Goal: Communication & Community: Answer question/provide support

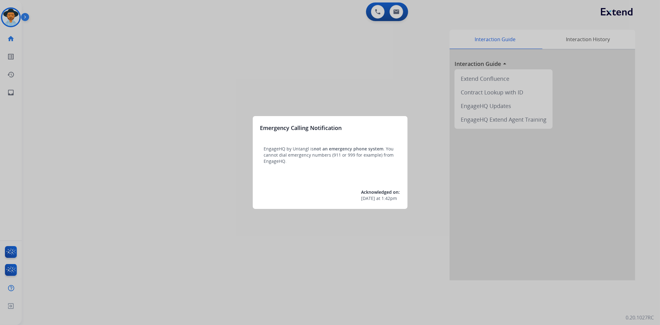
click at [11, 19] on div at bounding box center [330, 162] width 660 height 325
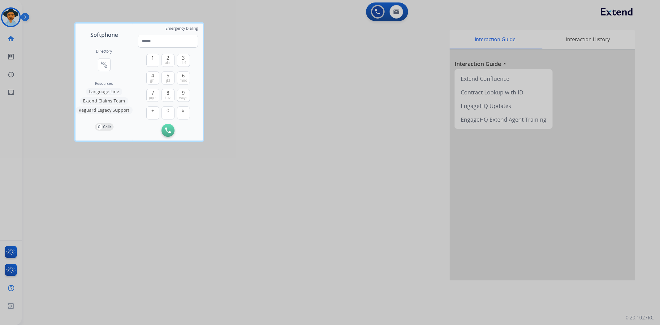
click at [56, 31] on div at bounding box center [330, 162] width 660 height 325
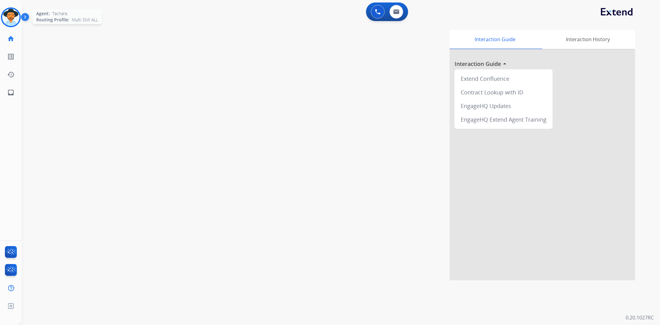
click at [11, 15] on img at bounding box center [10, 17] width 17 height 17
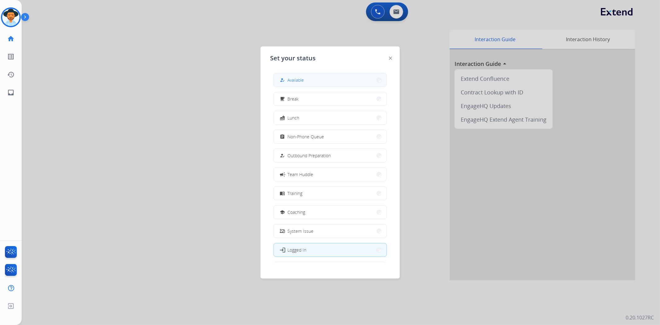
click at [340, 75] on button "how_to_reg Available" at bounding box center [330, 79] width 113 height 13
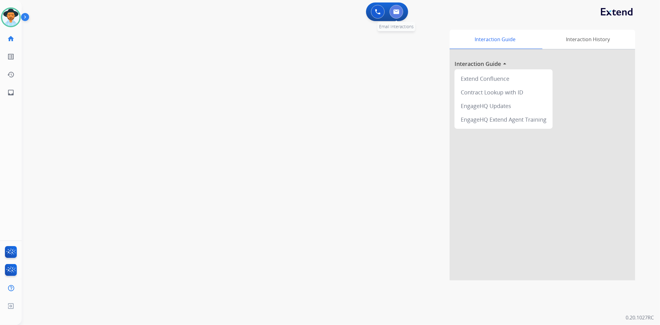
click at [396, 14] on img at bounding box center [396, 11] width 6 height 5
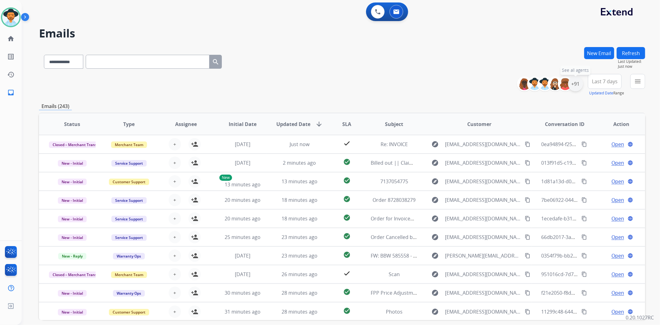
click at [572, 85] on div "+91" at bounding box center [575, 83] width 15 height 15
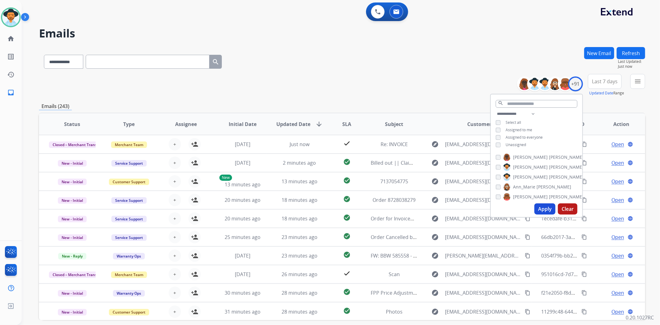
click at [540, 209] on button "Apply" at bounding box center [545, 208] width 21 height 11
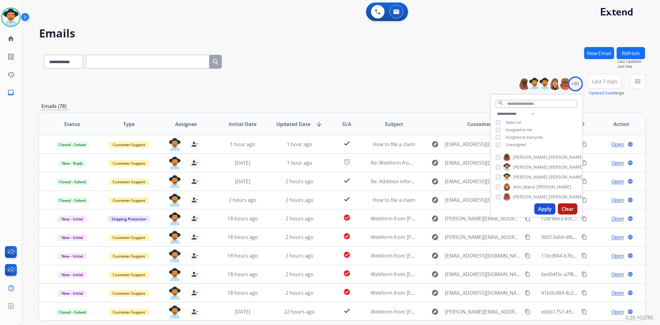
click at [464, 55] on div "**********" at bounding box center [342, 60] width 607 height 27
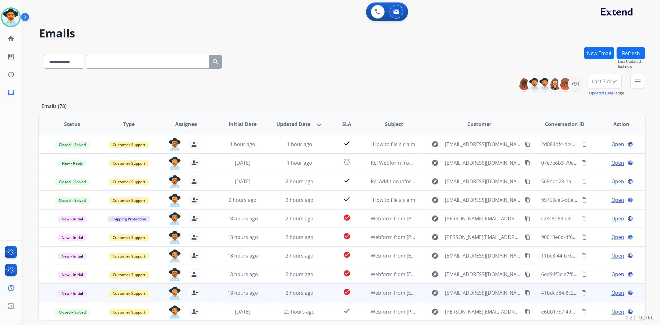
scroll to position [0, 0]
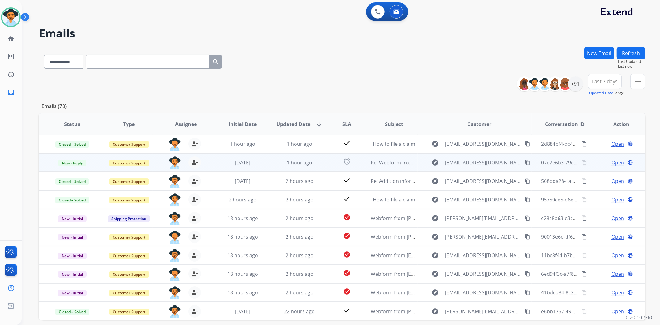
click at [612, 160] on span "Open" at bounding box center [618, 162] width 13 height 7
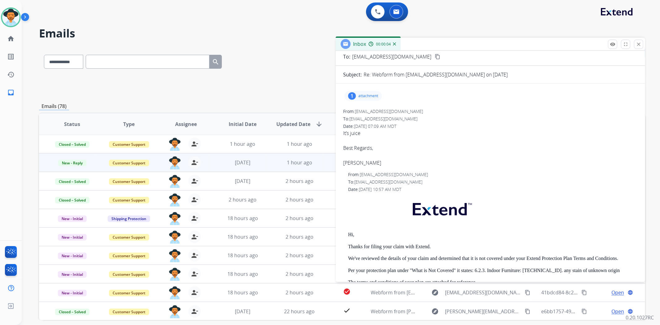
scroll to position [0, 0]
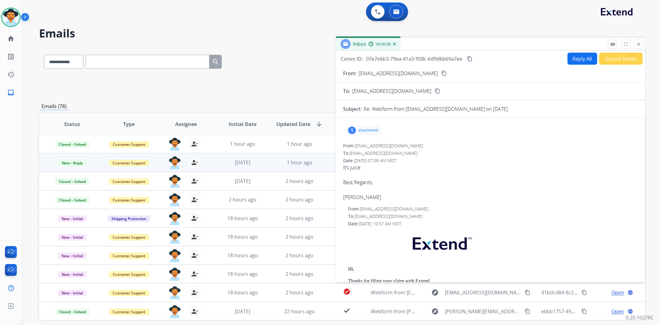
click at [580, 58] on button "Reply All" at bounding box center [583, 59] width 30 height 12
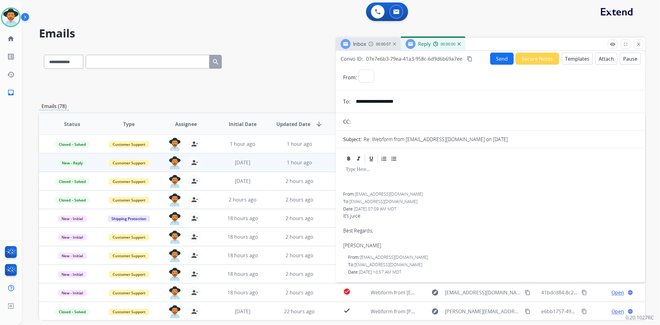
select select "**********"
click at [584, 54] on button "Templates" at bounding box center [577, 59] width 31 height 12
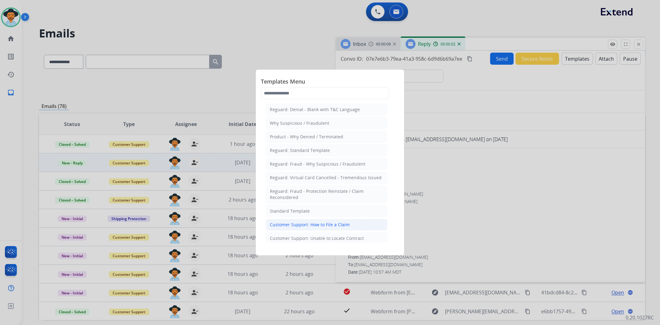
click at [349, 227] on li "Customer Support: How to File a Claim" at bounding box center [327, 225] width 122 height 12
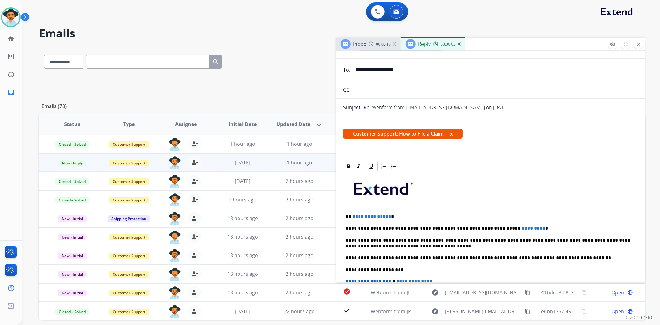
scroll to position [69, 0]
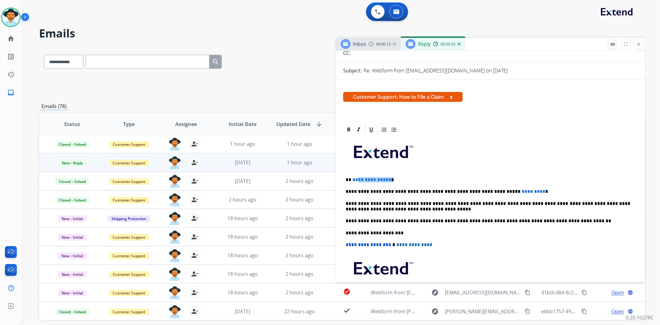
drag, startPoint x: 395, startPoint y: 179, endPoint x: 357, endPoint y: 175, distance: 37.6
click at [357, 175] on div "**********" at bounding box center [490, 229] width 295 height 189
drag, startPoint x: 520, startPoint y: 187, endPoint x: 471, endPoint y: 186, distance: 49.2
click at [471, 186] on div "**********" at bounding box center [490, 229] width 295 height 189
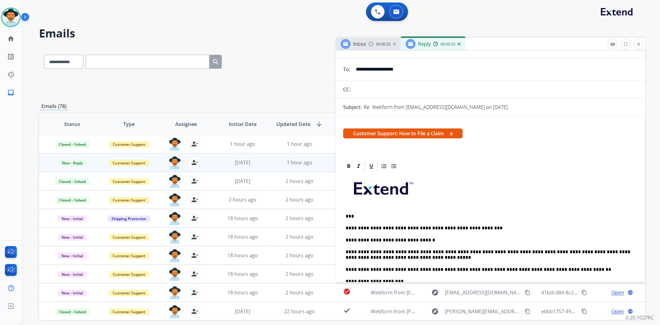
scroll to position [0, 0]
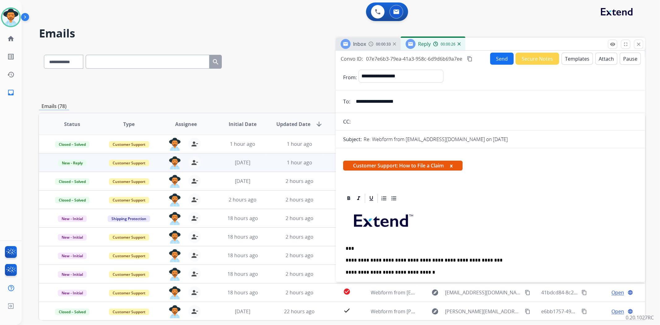
click at [494, 61] on button "Send" at bounding box center [502, 59] width 24 height 12
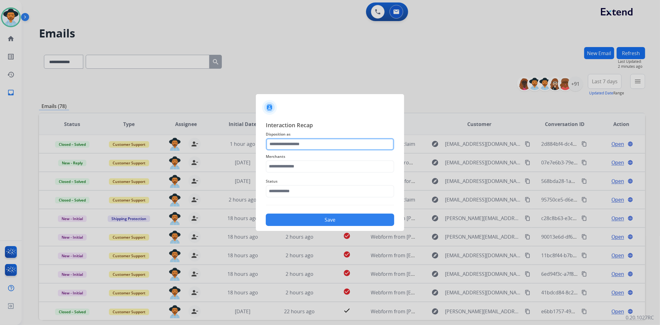
click at [316, 144] on input "text" at bounding box center [330, 144] width 128 height 12
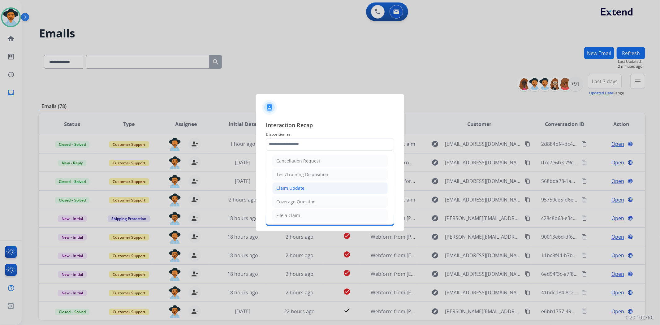
click at [311, 189] on li "Claim Update" at bounding box center [329, 188] width 115 height 12
type input "**********"
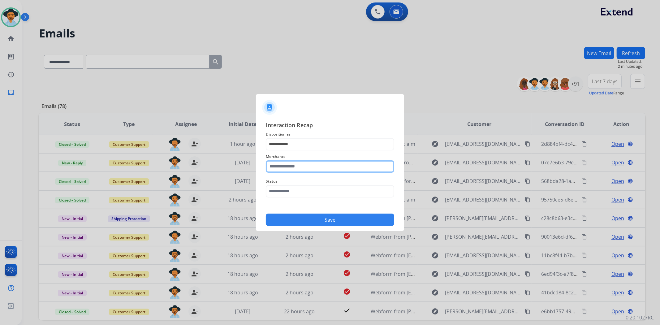
click at [311, 169] on input "text" at bounding box center [330, 166] width 128 height 12
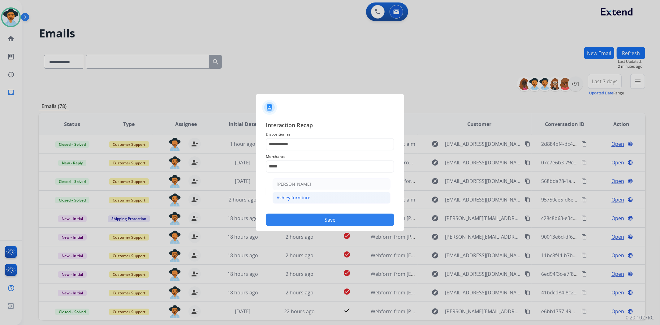
click at [316, 196] on li "Ashley furniture" at bounding box center [332, 198] width 118 height 12
type input "**********"
click at [311, 193] on input "text" at bounding box center [330, 191] width 128 height 12
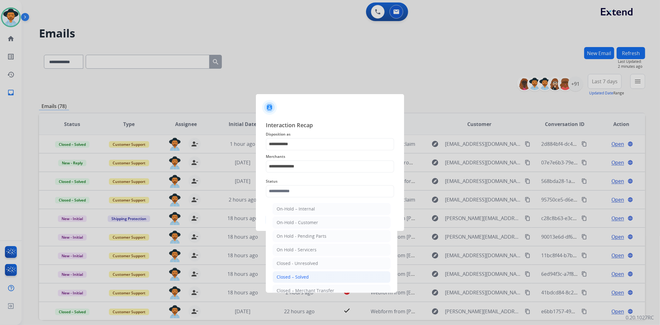
click at [307, 276] on div "Closed – Solved" at bounding box center [293, 277] width 32 height 6
type input "**********"
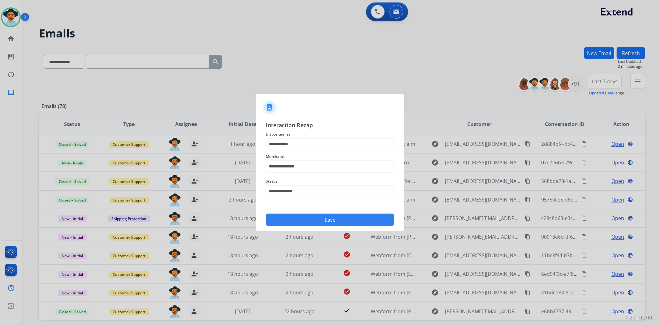
click at [310, 224] on button "Save" at bounding box center [330, 220] width 128 height 12
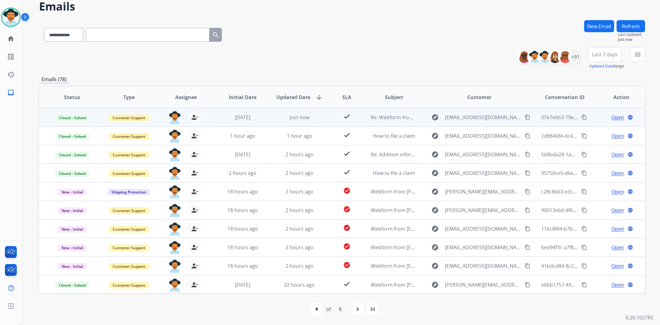
click at [525, 115] on mat-icon "content_copy" at bounding box center [528, 118] width 6 height 6
click at [582, 117] on mat-icon "content_copy" at bounding box center [585, 118] width 6 height 6
click at [582, 116] on mat-icon "content_copy" at bounding box center [585, 118] width 6 height 6
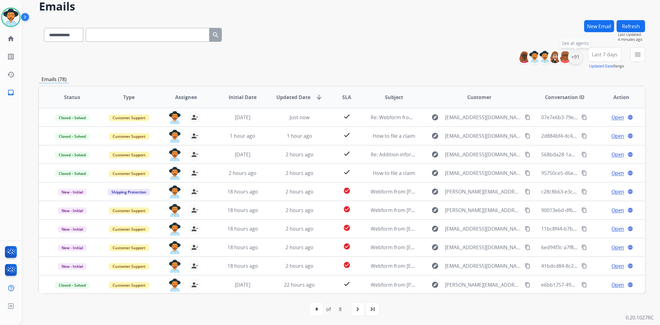
click at [574, 58] on div "+91" at bounding box center [575, 57] width 15 height 15
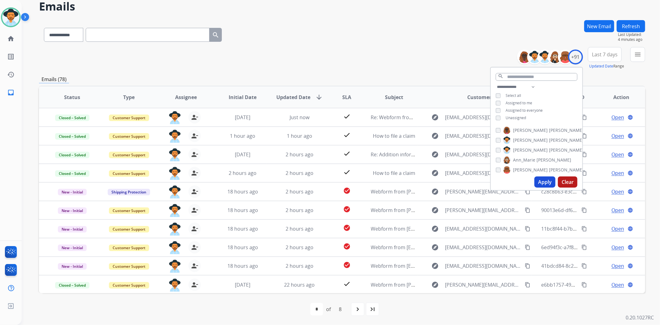
click at [543, 181] on button "Apply" at bounding box center [545, 181] width 21 height 11
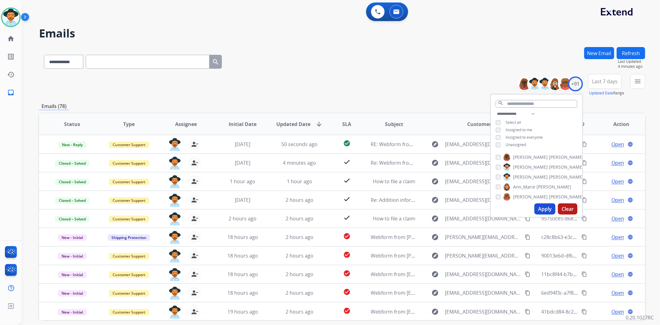
click at [403, 53] on div "**********" at bounding box center [342, 60] width 607 height 27
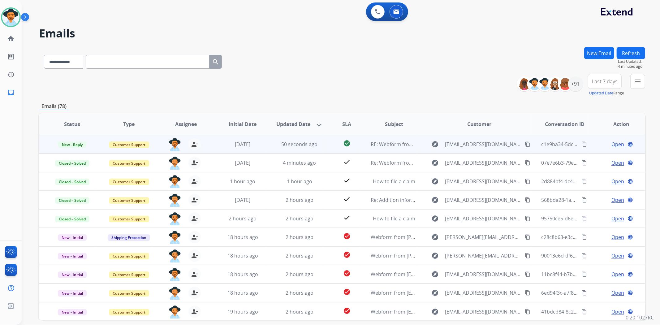
click at [612, 143] on span "Open" at bounding box center [618, 144] width 13 height 7
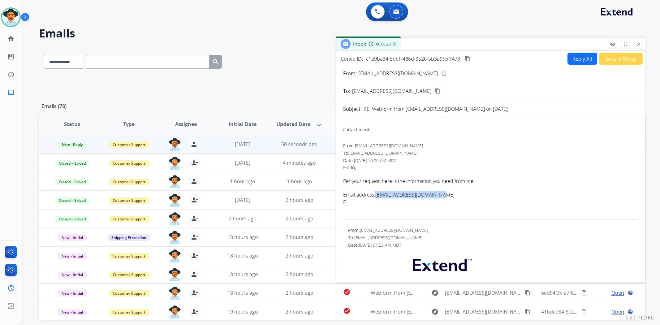
drag, startPoint x: 448, startPoint y: 193, endPoint x: 378, endPoint y: 193, distance: 69.4
click at [378, 193] on li "Email address: [EMAIL_ADDRESS][DOMAIN_NAME]" at bounding box center [490, 194] width 295 height 7
copy link "[EMAIL_ADDRESS][DOMAIN_NAME]"
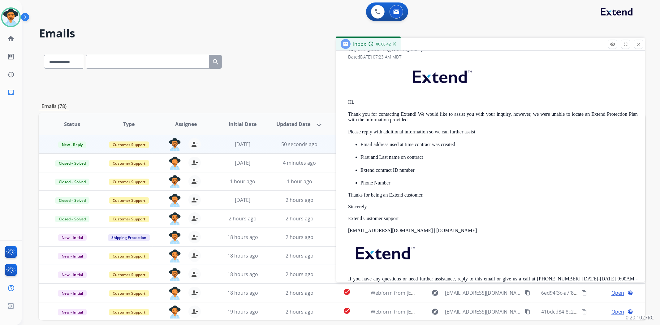
scroll to position [206, 0]
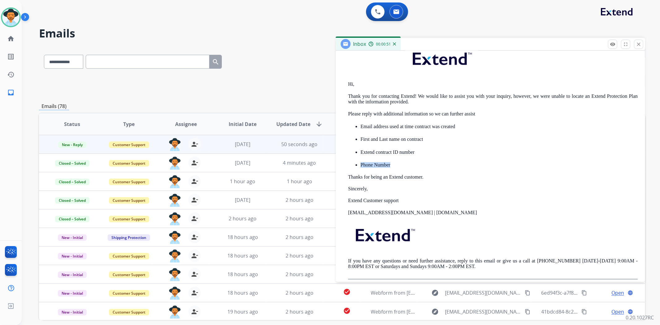
drag, startPoint x: 398, startPoint y: 165, endPoint x: 369, endPoint y: 158, distance: 29.8
click at [369, 158] on ul "Email address used at time contract was created First and Last name on contract…" at bounding box center [493, 145] width 290 height 45
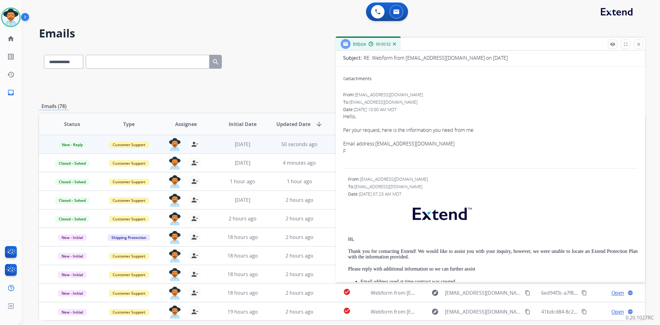
scroll to position [0, 0]
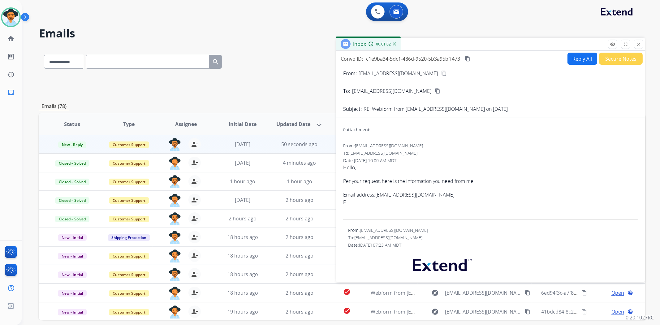
click at [579, 58] on button "Reply All" at bounding box center [583, 59] width 30 height 12
select select "**********"
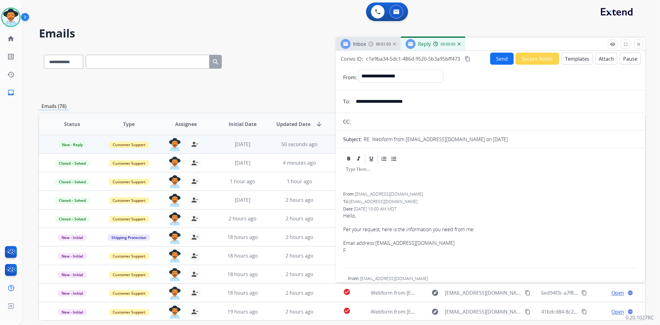
click at [577, 60] on button "Templates" at bounding box center [577, 59] width 31 height 12
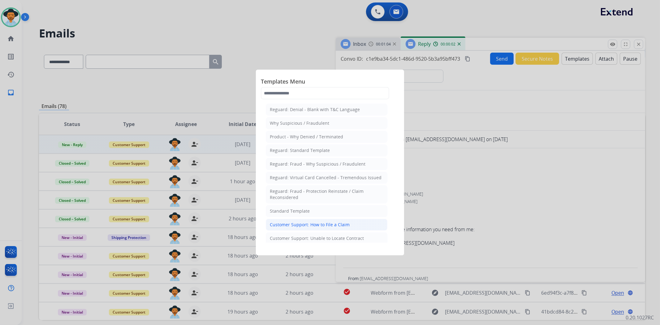
scroll to position [34, 0]
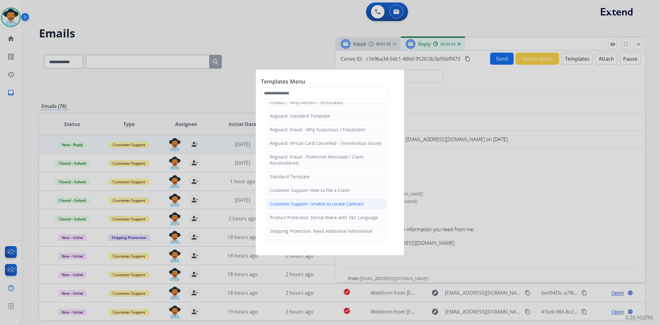
click at [322, 208] on li "Customer Support: Unable to Locate Contract" at bounding box center [327, 204] width 122 height 12
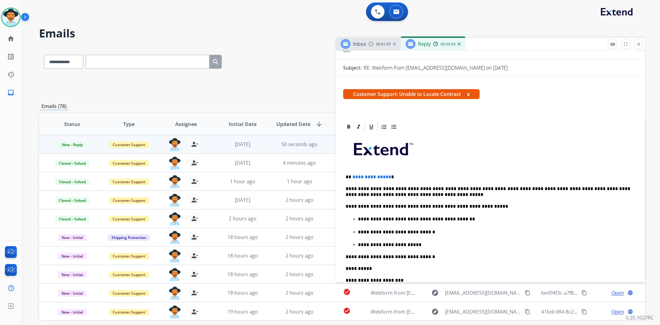
scroll to position [69, 0]
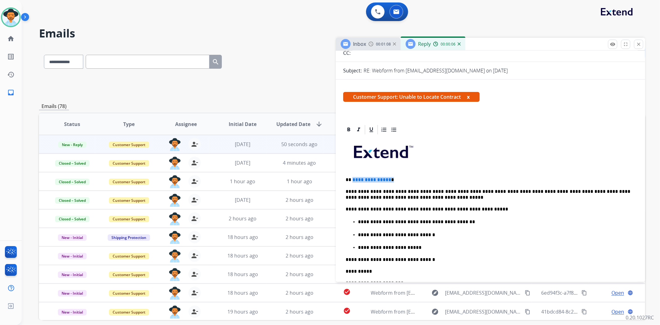
drag, startPoint x: 401, startPoint y: 181, endPoint x: 351, endPoint y: 173, distance: 49.9
click at [351, 173] on div "**********" at bounding box center [490, 255] width 295 height 240
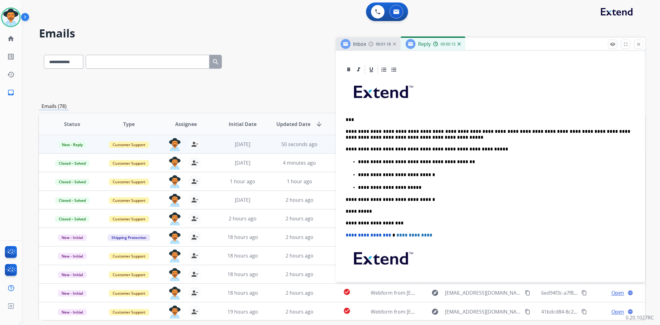
scroll to position [137, 0]
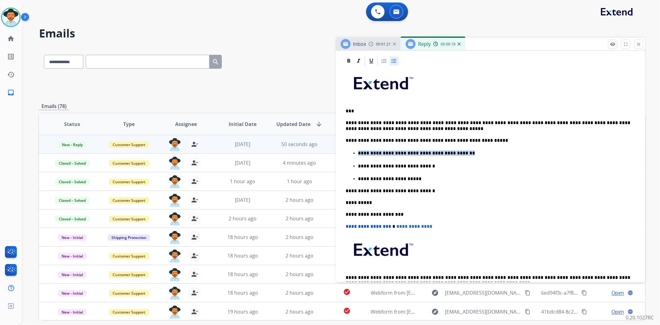
drag, startPoint x: 457, startPoint y: 152, endPoint x: 353, endPoint y: 152, distance: 104.3
click at [358, 152] on li "**********" at bounding box center [496, 153] width 277 height 7
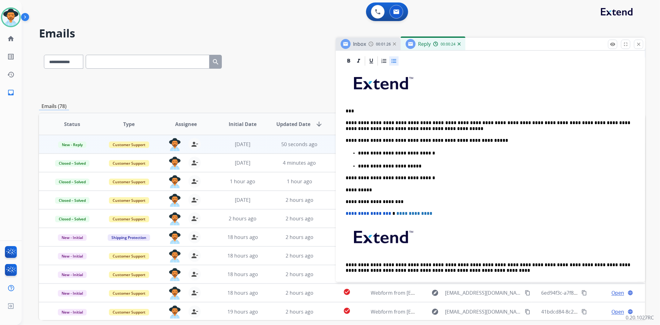
click at [422, 163] on li "**********" at bounding box center [496, 166] width 277 height 7
click at [423, 166] on p "**********" at bounding box center [494, 166] width 272 height 6
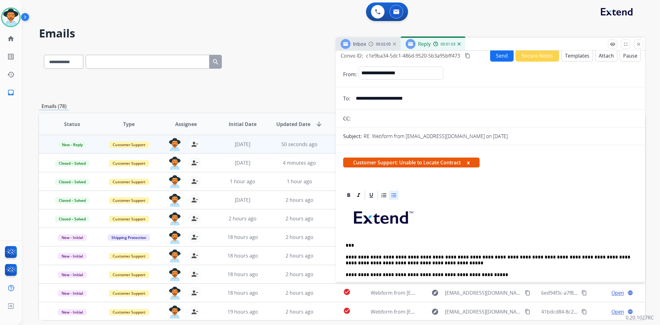
scroll to position [0, 0]
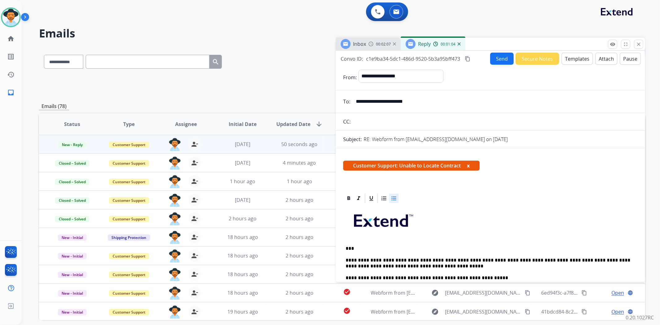
click at [507, 57] on button "Send" at bounding box center [502, 59] width 24 height 12
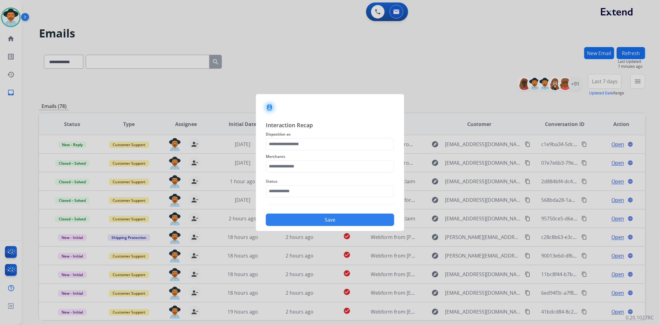
click at [287, 151] on div "Merchants" at bounding box center [330, 162] width 128 height 25
click at [287, 143] on input "text" at bounding box center [330, 144] width 128 height 12
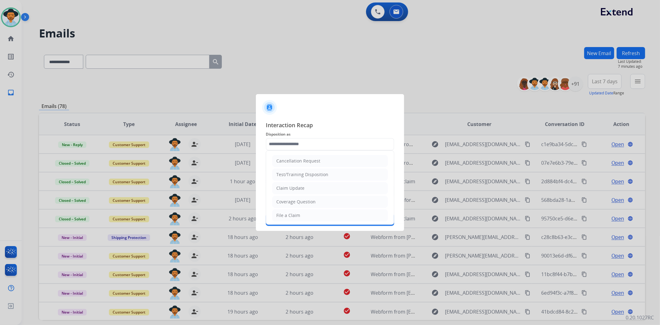
click at [300, 209] on ul "Cancellation Request Test/Training Disposition Claim Update Coverage Question F…" at bounding box center [330, 236] width 128 height 170
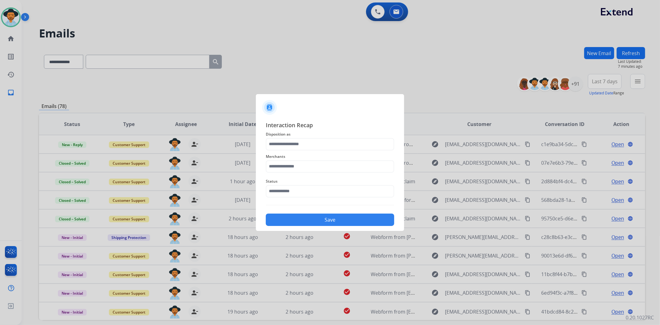
click at [296, 214] on button "Save" at bounding box center [330, 220] width 128 height 12
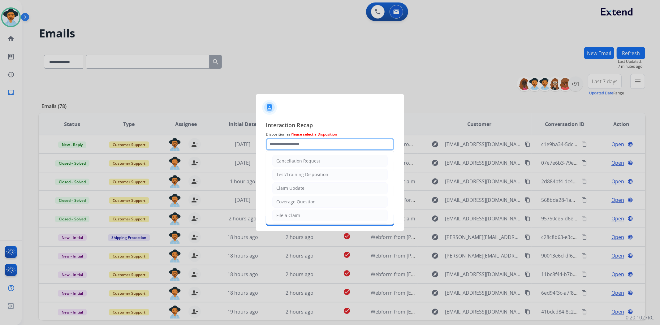
click at [298, 146] on input "text" at bounding box center [330, 144] width 128 height 12
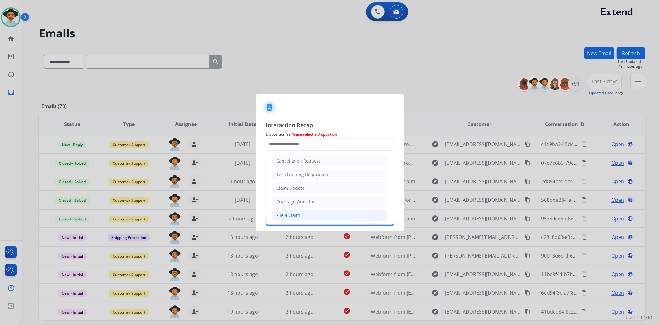
click at [302, 217] on li "File a Claim" at bounding box center [329, 216] width 115 height 12
type input "**********"
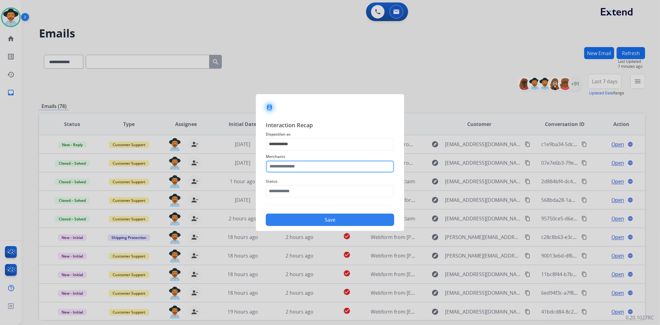
click at [303, 172] on input "text" at bounding box center [330, 166] width 128 height 12
click at [294, 180] on li "Not found" at bounding box center [332, 184] width 118 height 12
type input "*********"
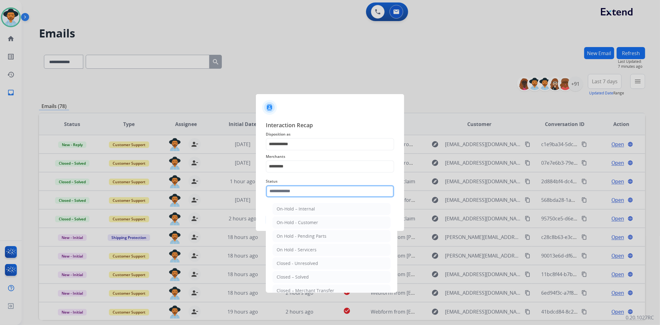
click at [294, 190] on input "text" at bounding box center [330, 191] width 128 height 12
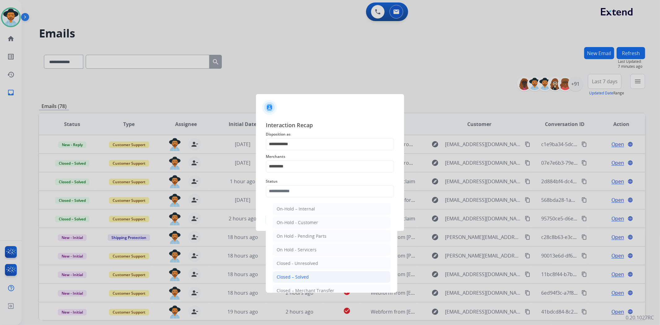
click at [317, 279] on li "Closed – Solved" at bounding box center [332, 277] width 118 height 12
type input "**********"
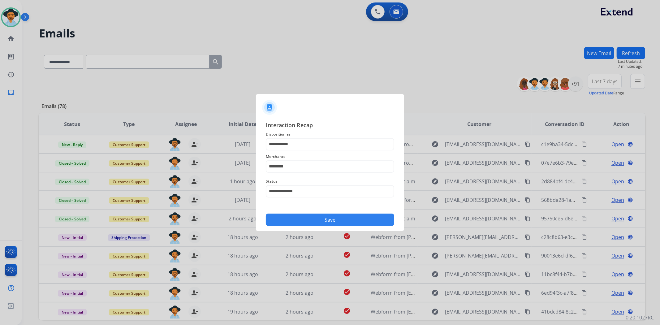
click at [338, 215] on button "Save" at bounding box center [330, 220] width 128 height 12
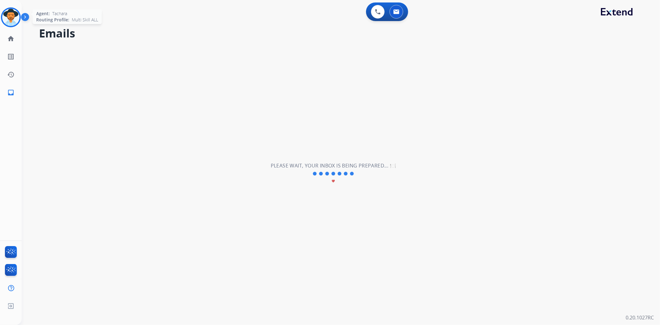
click at [14, 14] on img at bounding box center [10, 17] width 17 height 17
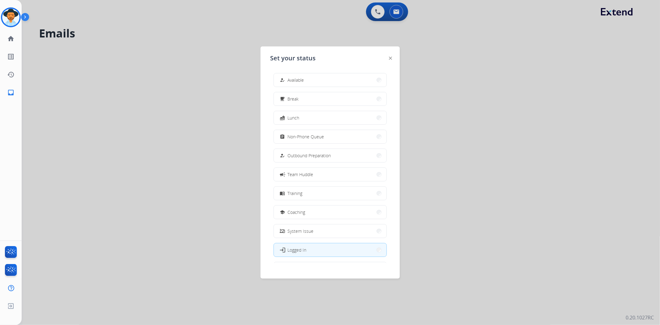
drag, startPoint x: 292, startPoint y: 78, endPoint x: 290, endPoint y: 74, distance: 3.9
click at [291, 78] on span "Available" at bounding box center [296, 80] width 16 height 7
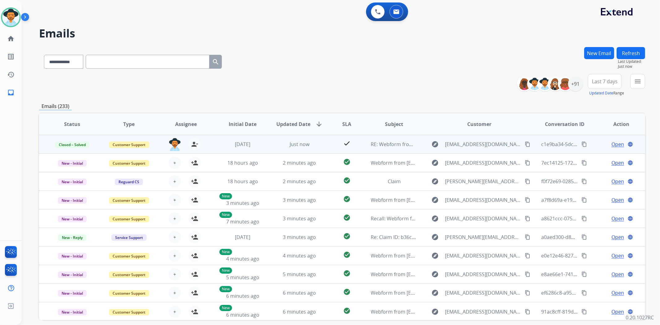
click at [615, 141] on span "Open" at bounding box center [618, 144] width 13 height 7
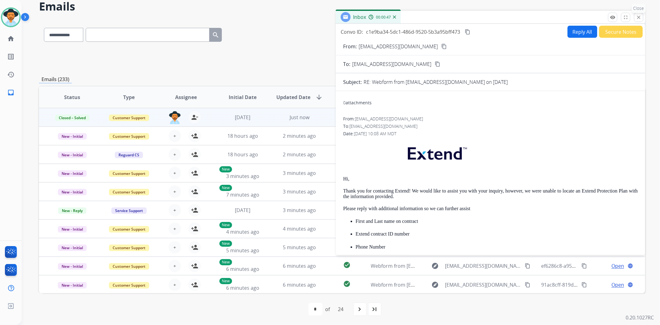
click at [638, 16] on mat-icon "close" at bounding box center [639, 18] width 6 height 6
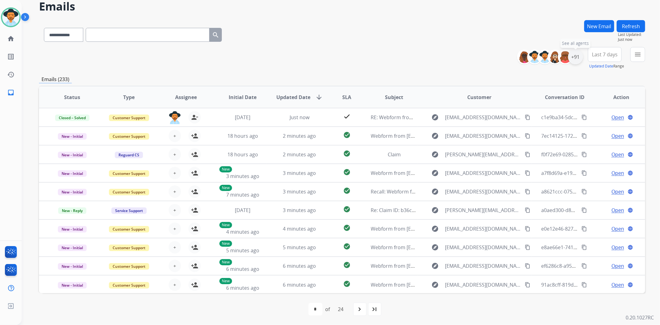
click at [575, 56] on div "+91" at bounding box center [575, 57] width 15 height 15
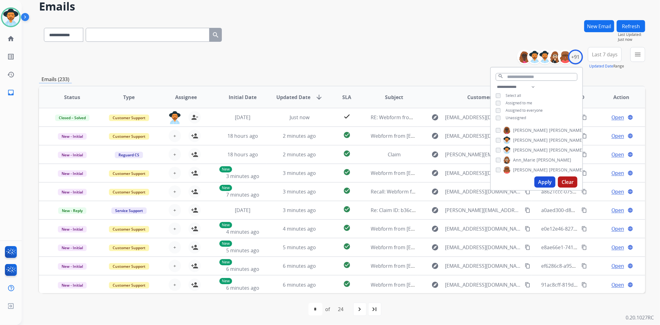
click at [538, 184] on button "Apply" at bounding box center [545, 181] width 21 height 11
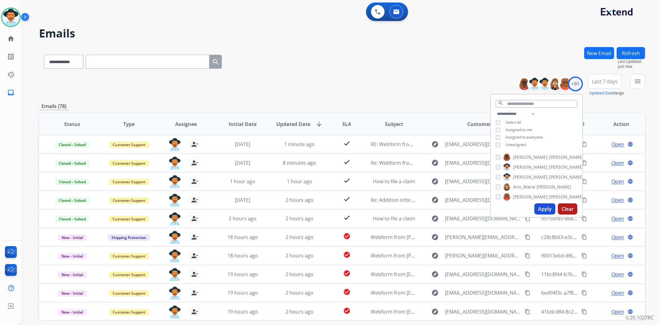
click at [389, 60] on div "**********" at bounding box center [342, 60] width 607 height 27
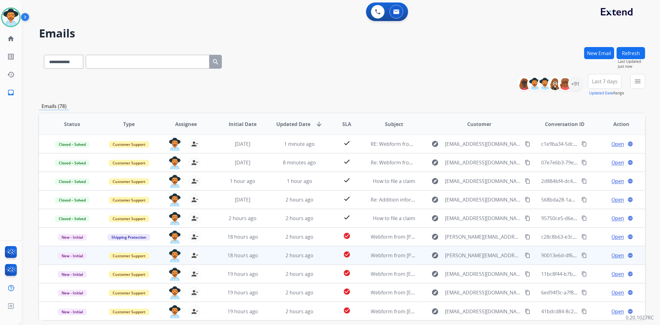
scroll to position [27, 0]
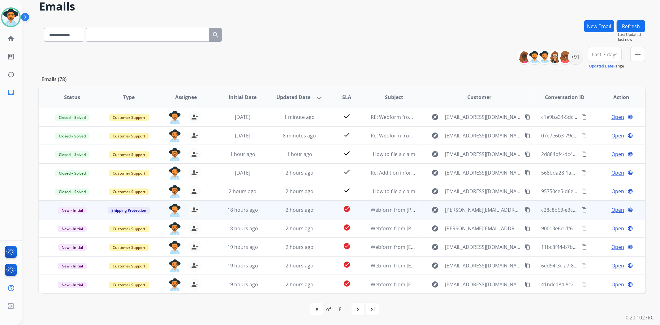
click at [612, 207] on span "Open" at bounding box center [618, 209] width 13 height 7
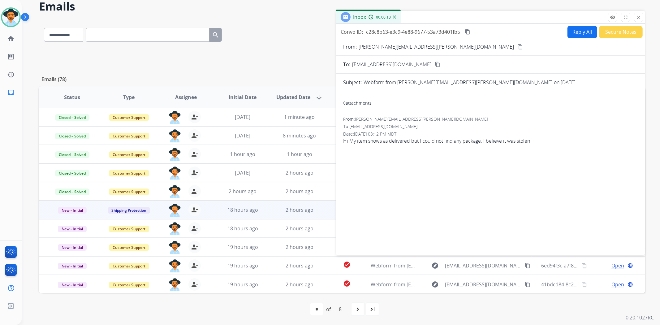
click at [518, 46] on mat-icon "content_copy" at bounding box center [521, 47] width 6 height 6
click at [569, 35] on button "Reply All" at bounding box center [583, 32] width 30 height 12
select select "**********"
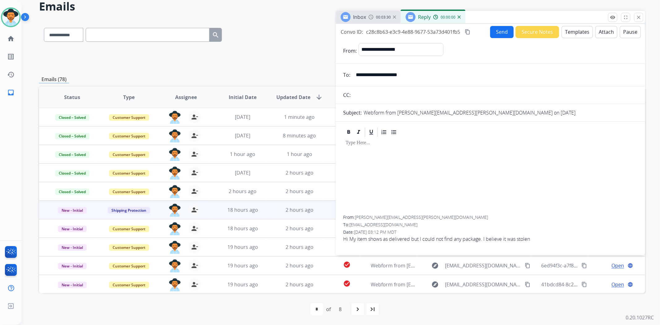
click at [572, 31] on button "Templates" at bounding box center [577, 32] width 31 height 12
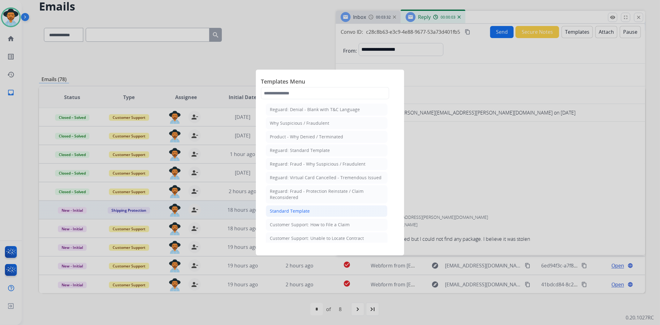
click at [326, 212] on li "Standard Template" at bounding box center [327, 211] width 122 height 12
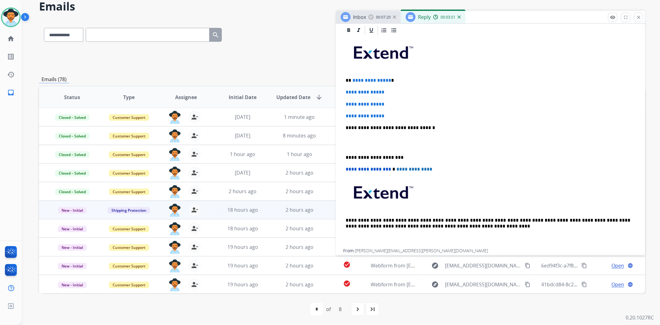
scroll to position [171, 0]
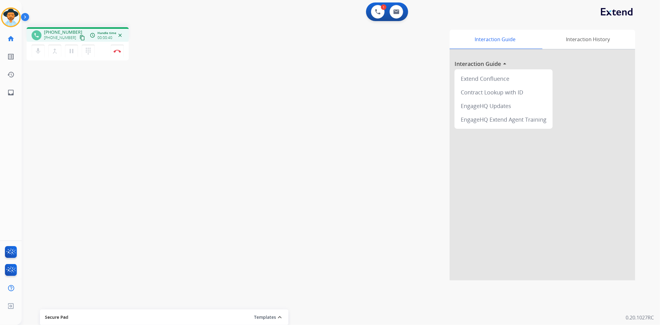
click at [79, 34] on button "content_copy" at bounding box center [82, 37] width 7 height 7
click at [397, 16] on button at bounding box center [397, 12] width 14 height 14
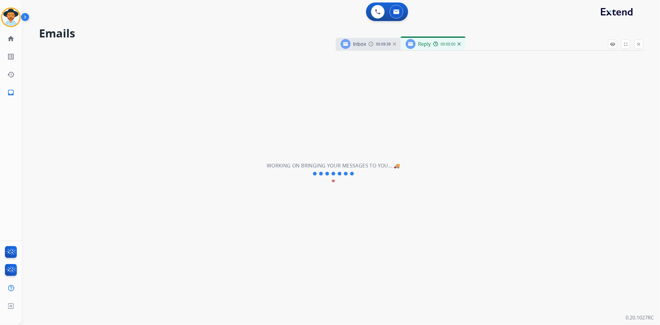
select select "**********"
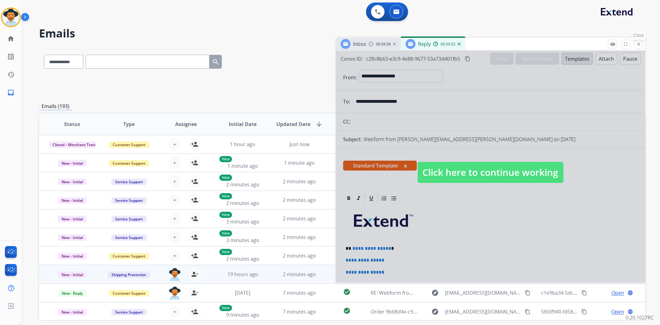
click at [639, 42] on mat-icon "close" at bounding box center [639, 44] width 6 height 6
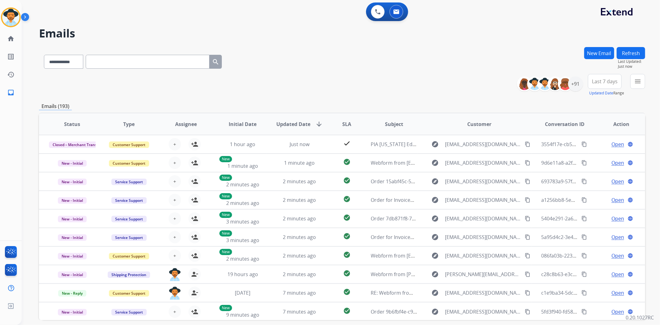
click at [121, 63] on input "text" at bounding box center [148, 62] width 124 height 14
paste input "**********"
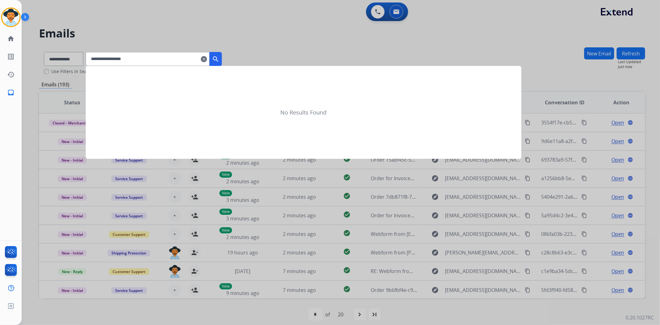
type input "**********"
click at [220, 60] on mat-icon "search" at bounding box center [215, 58] width 7 height 7
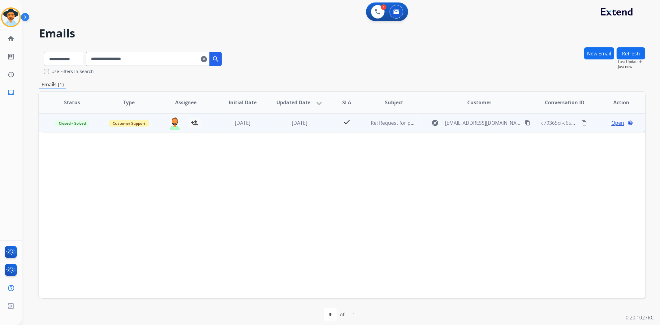
click at [612, 120] on span "Open" at bounding box center [618, 122] width 13 height 7
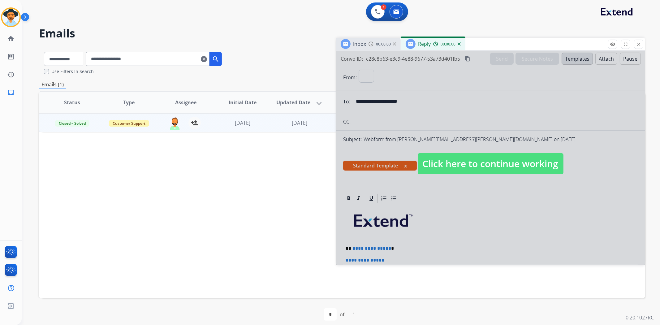
select select "**********"
click at [459, 166] on span "Click here to continue working" at bounding box center [491, 163] width 146 height 21
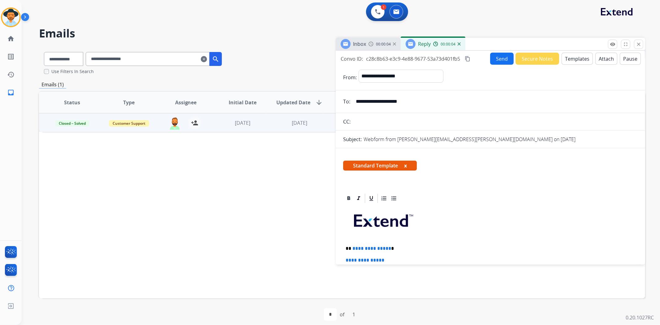
click at [459, 44] on img at bounding box center [459, 43] width 3 height 3
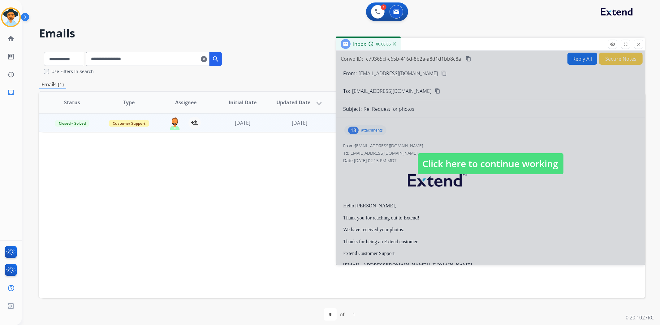
click at [495, 159] on span "Click here to continue working" at bounding box center [491, 163] width 146 height 21
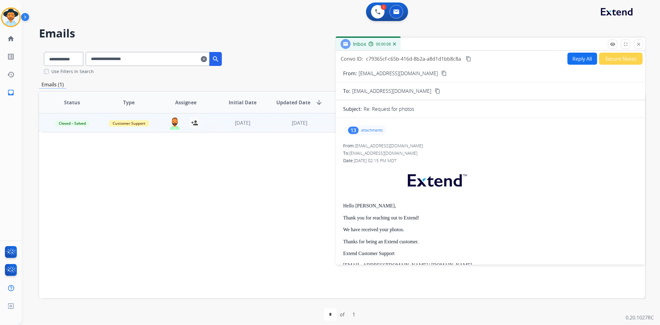
click at [355, 128] on div "13" at bounding box center [353, 130] width 11 height 7
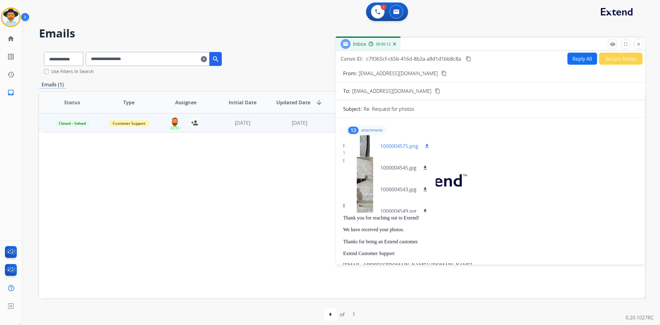
click at [364, 147] on div at bounding box center [365, 146] width 31 height 22
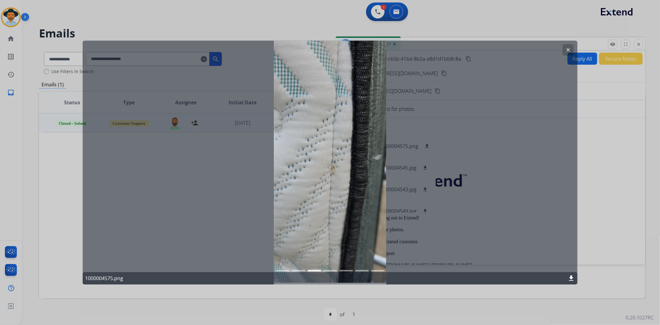
click at [570, 48] on mat-icon "clear" at bounding box center [569, 50] width 6 height 6
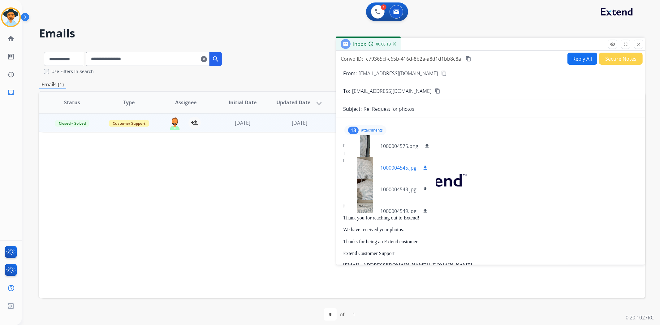
click at [367, 166] on div at bounding box center [365, 168] width 31 height 22
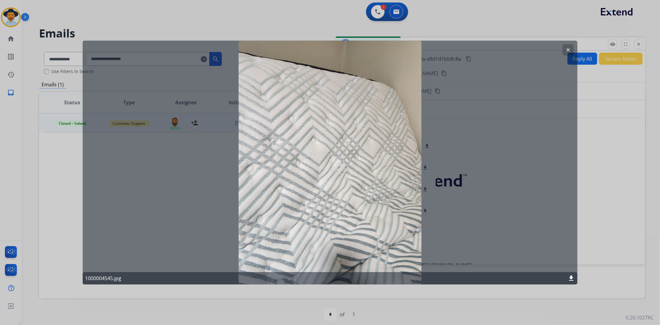
click at [564, 48] on button "clear" at bounding box center [568, 49] width 11 height 11
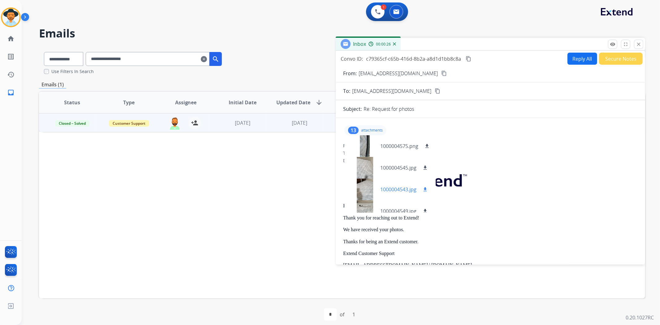
click at [368, 187] on div at bounding box center [365, 190] width 31 height 22
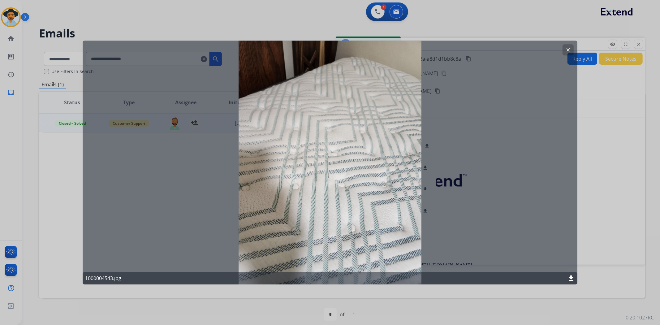
click at [571, 49] on mat-icon "clear" at bounding box center [569, 50] width 6 height 6
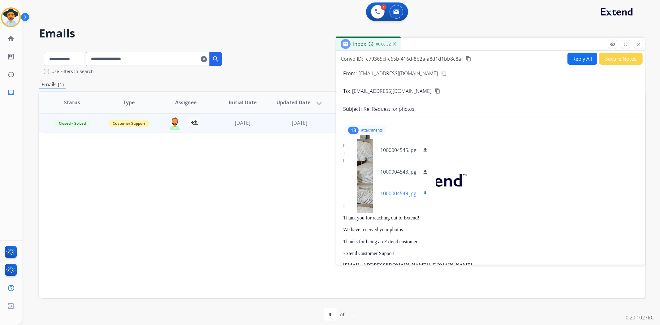
scroll to position [34, 0]
click at [366, 178] on div at bounding box center [365, 177] width 31 height 22
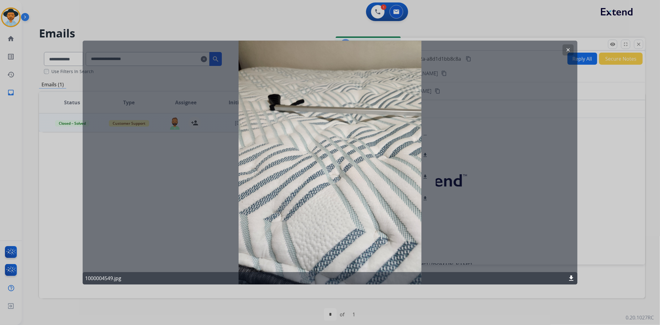
click at [568, 48] on mat-icon "clear" at bounding box center [569, 50] width 6 height 6
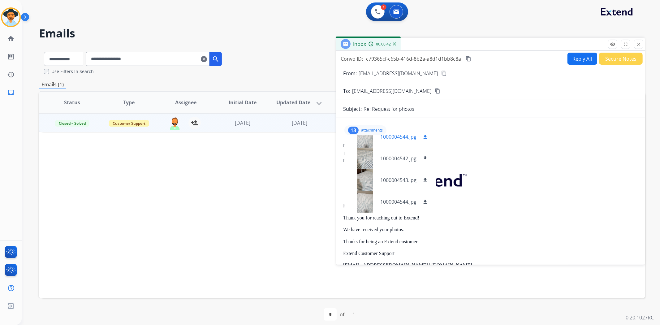
scroll to position [103, 0]
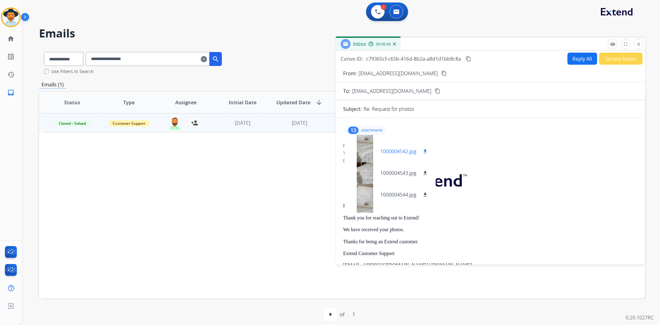
click at [367, 152] on div at bounding box center [365, 152] width 31 height 22
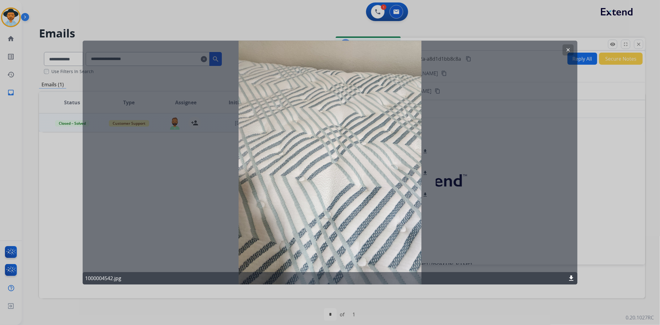
click at [569, 52] on mat-icon "clear" at bounding box center [569, 50] width 6 height 6
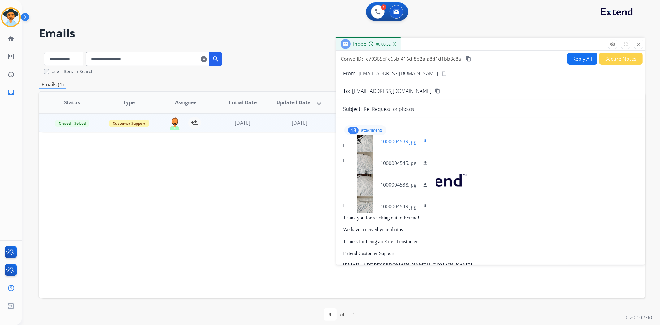
scroll to position [204, 0]
click at [366, 179] on div at bounding box center [365, 180] width 31 height 22
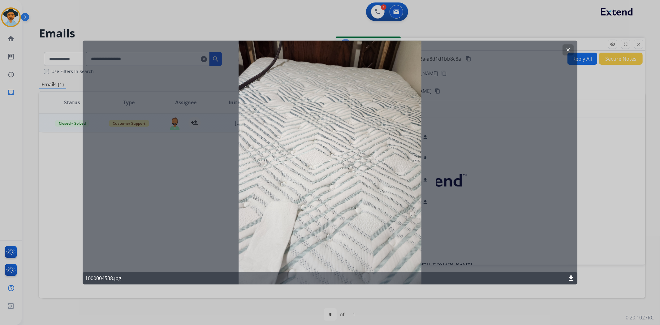
click at [567, 47] on mat-icon "clear" at bounding box center [569, 50] width 6 height 6
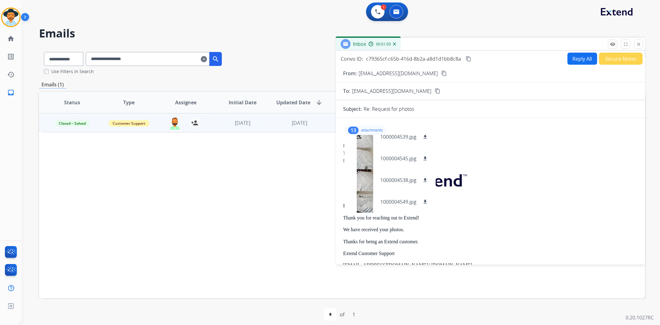
scroll to position [34, 0]
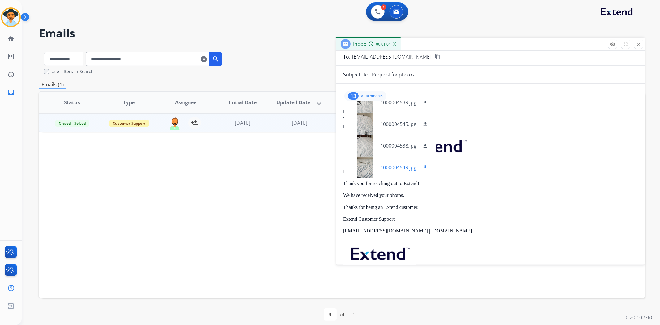
click at [367, 163] on div at bounding box center [365, 168] width 31 height 22
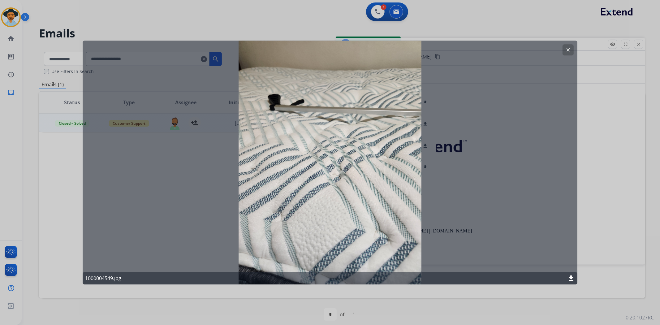
click at [569, 51] on mat-icon "clear" at bounding box center [569, 50] width 6 height 6
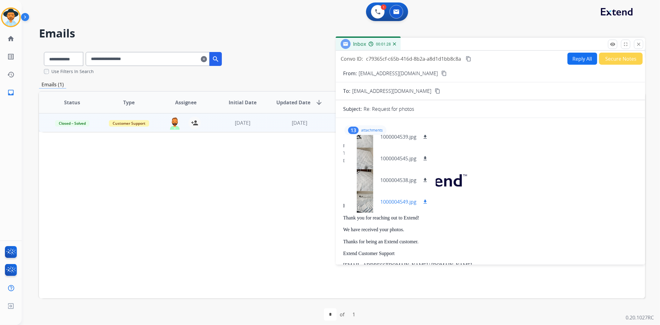
scroll to position [170, 0]
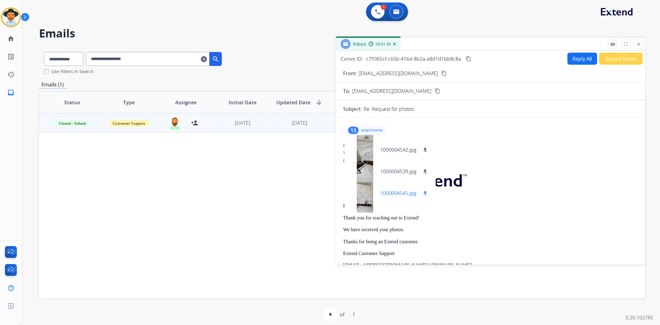
click at [371, 190] on div at bounding box center [365, 193] width 31 height 22
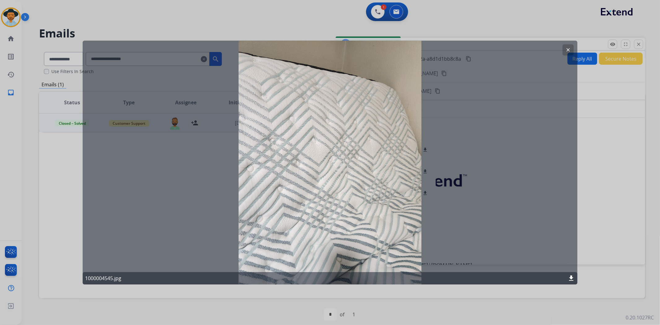
click at [565, 48] on button "clear" at bounding box center [568, 49] width 11 height 11
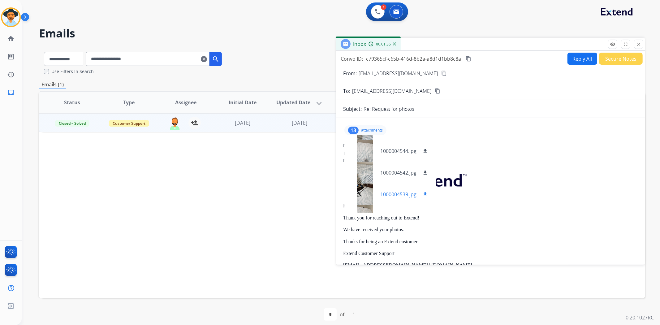
scroll to position [135, 0]
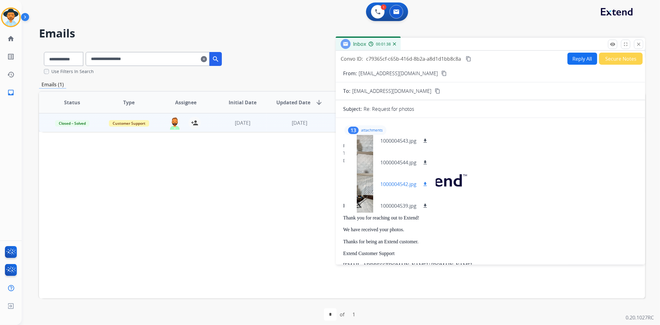
click at [364, 178] on div at bounding box center [365, 184] width 31 height 22
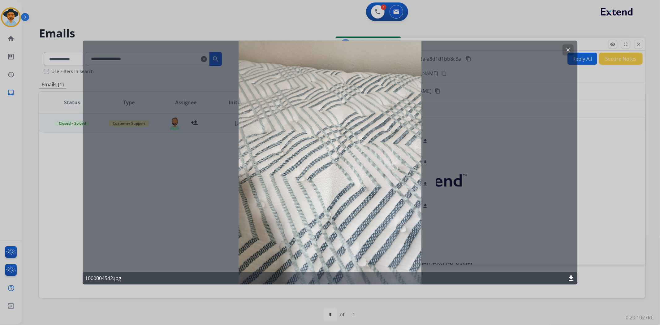
click at [567, 46] on button "clear" at bounding box center [568, 49] width 11 height 11
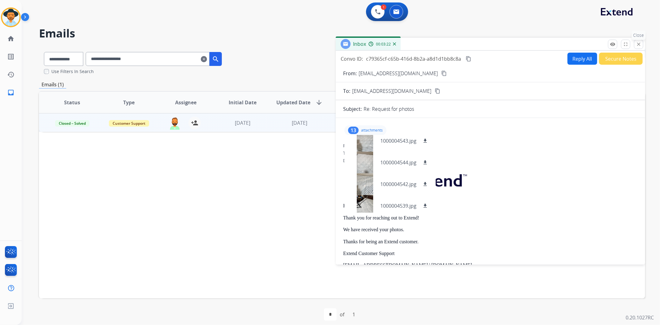
click at [638, 45] on mat-icon "close" at bounding box center [639, 44] width 6 height 6
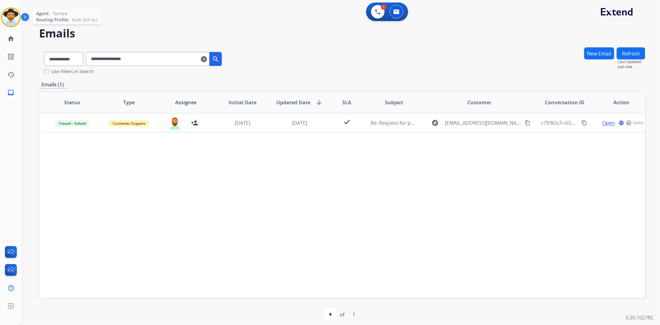
click at [12, 14] on img at bounding box center [10, 17] width 17 height 17
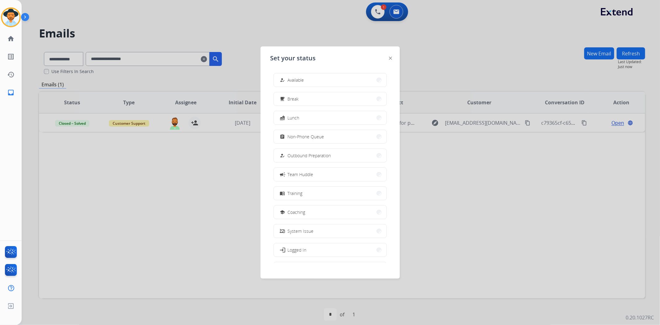
click at [330, 36] on div at bounding box center [330, 162] width 660 height 325
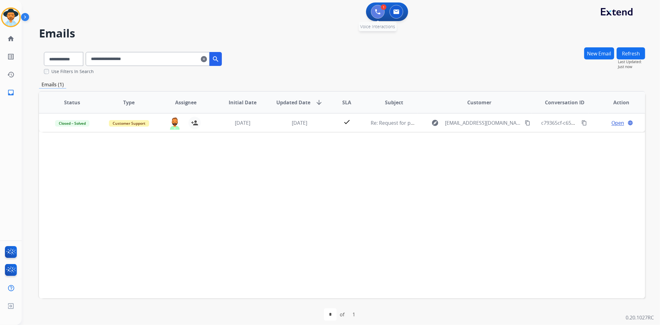
click at [376, 14] on img at bounding box center [378, 12] width 6 height 6
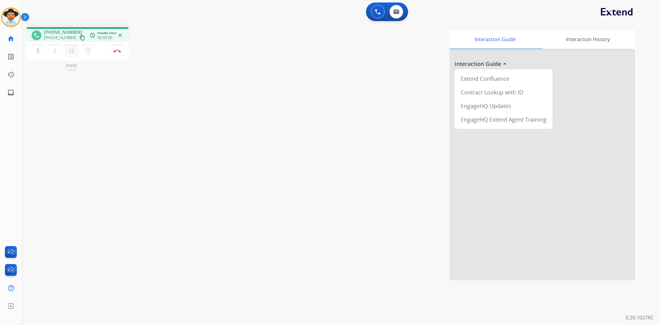
click at [76, 49] on button "pause Hold" at bounding box center [71, 51] width 13 height 13
click at [187, 143] on div "phone +13143270147 +13143270147 content_copy access_time Call metrics Queue 05:…" at bounding box center [334, 151] width 624 height 258
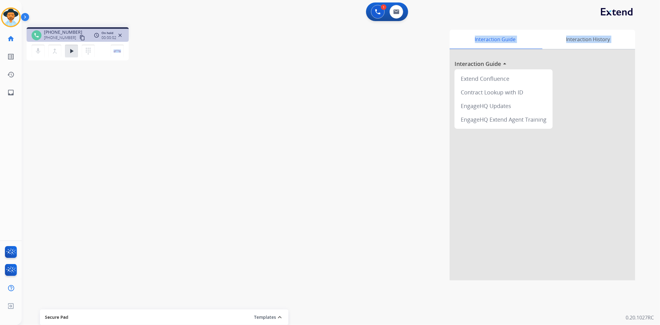
click at [281, 222] on div "Interaction Guide Interaction History Interaction Guide arrow_drop_up Extend Co…" at bounding box center [423, 155] width 424 height 251
click at [402, 11] on button at bounding box center [397, 12] width 14 height 14
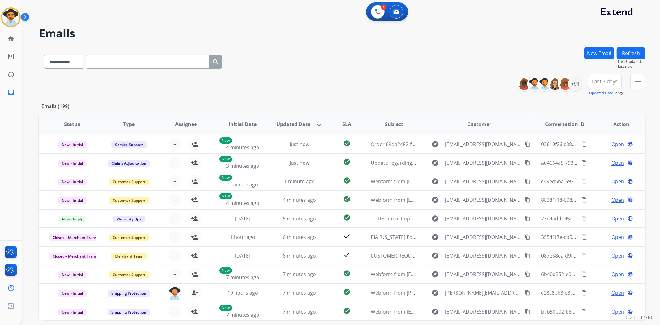
click at [144, 63] on input "text" at bounding box center [148, 62] width 124 height 14
paste input "**********"
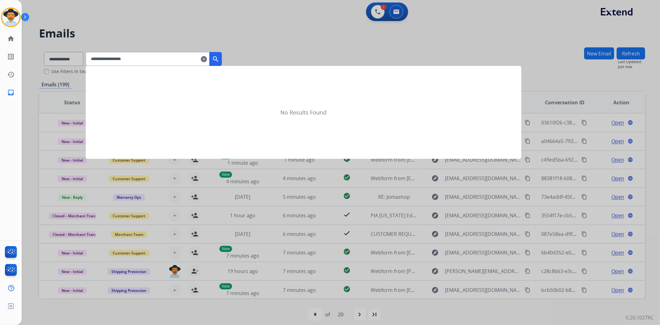
type input "**********"
click at [220, 59] on mat-icon "search" at bounding box center [215, 58] width 7 height 7
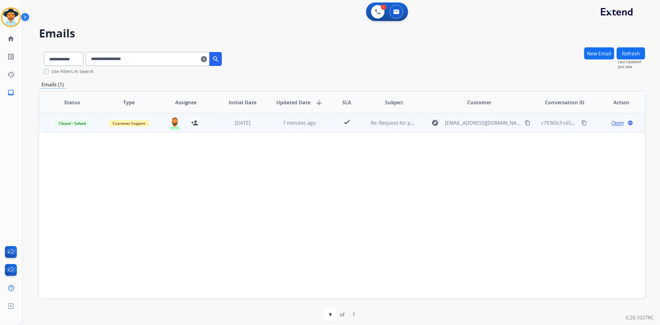
click at [615, 120] on span "Open" at bounding box center [618, 122] width 13 height 7
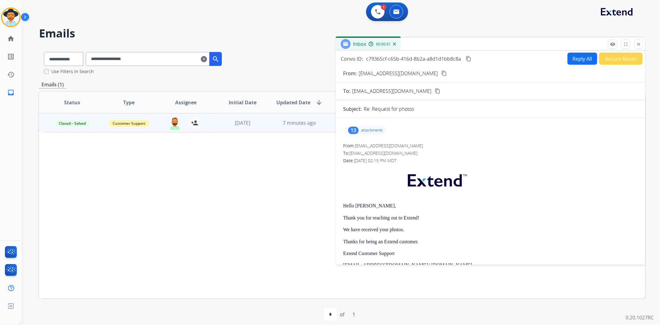
click at [358, 124] on div "13 attachments" at bounding box center [490, 130] width 295 height 15
click at [354, 129] on div "13" at bounding box center [353, 130] width 11 height 7
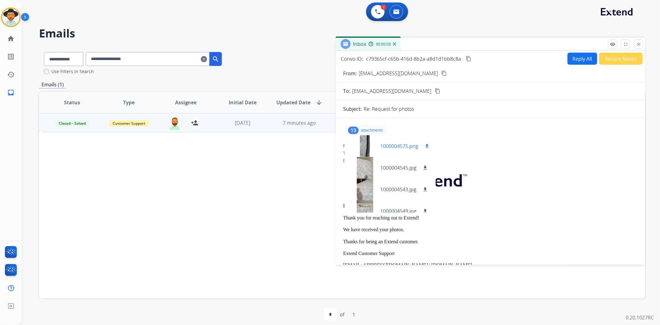
click at [363, 146] on div at bounding box center [365, 146] width 31 height 22
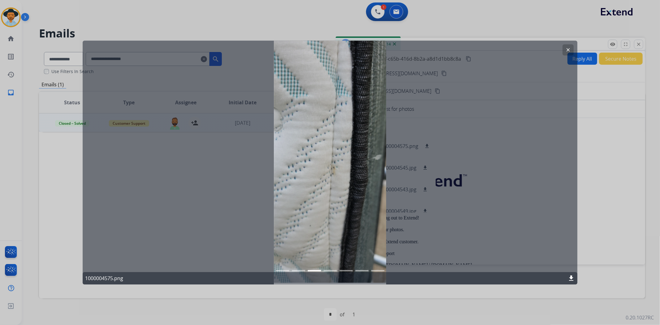
click at [568, 52] on mat-icon "clear" at bounding box center [569, 50] width 6 height 6
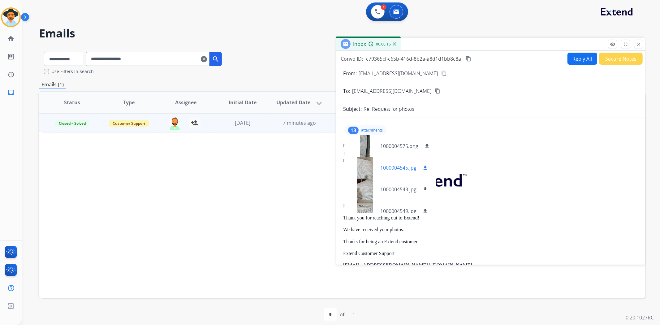
click at [363, 169] on div at bounding box center [365, 168] width 31 height 22
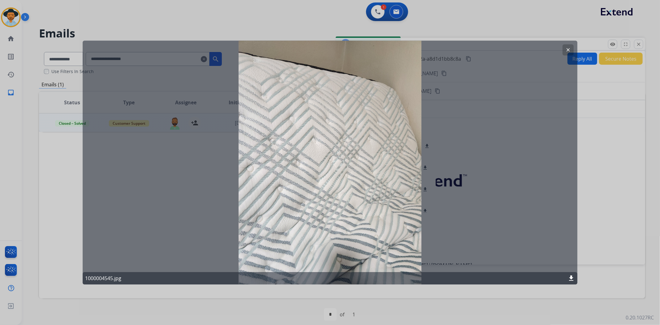
click at [563, 48] on button "clear" at bounding box center [568, 49] width 11 height 11
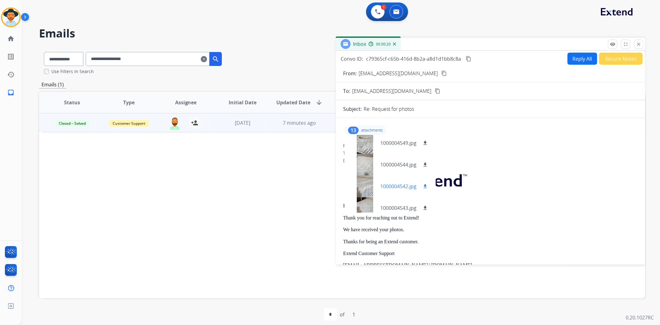
scroll to position [69, 0]
click at [316, 29] on h2 "Emails" at bounding box center [342, 33] width 607 height 12
click at [575, 43] on div "Inbox 00:00:30" at bounding box center [491, 44] width 310 height 13
click at [644, 45] on div "Inbox 00:00:31" at bounding box center [491, 44] width 310 height 13
click at [643, 41] on button "close Close" at bounding box center [638, 44] width 9 height 9
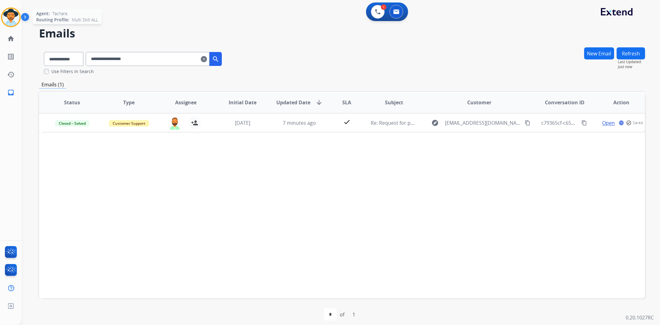
click at [8, 19] on img at bounding box center [10, 17] width 17 height 17
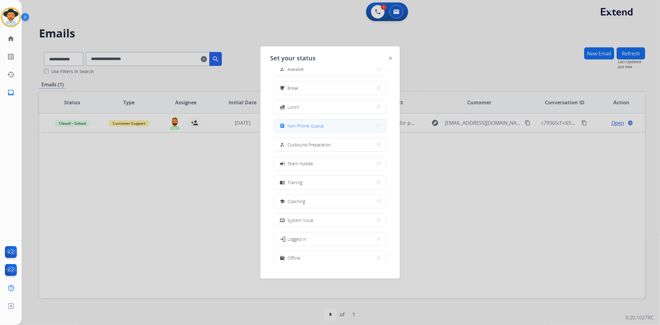
scroll to position [20, 0]
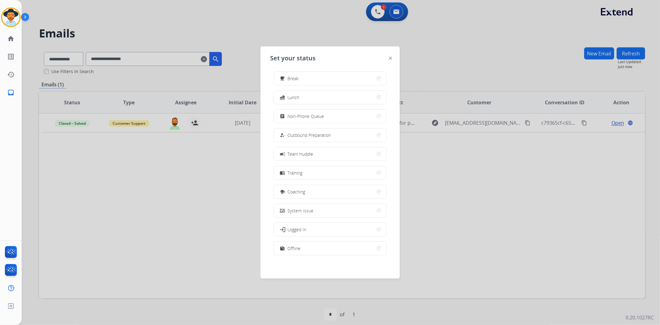
click at [296, 17] on div at bounding box center [330, 162] width 660 height 325
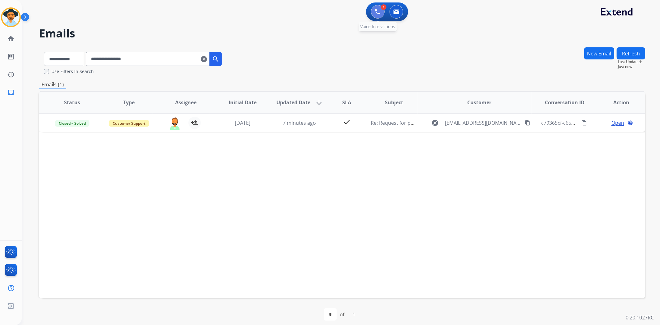
click at [377, 11] on img at bounding box center [378, 12] width 6 height 6
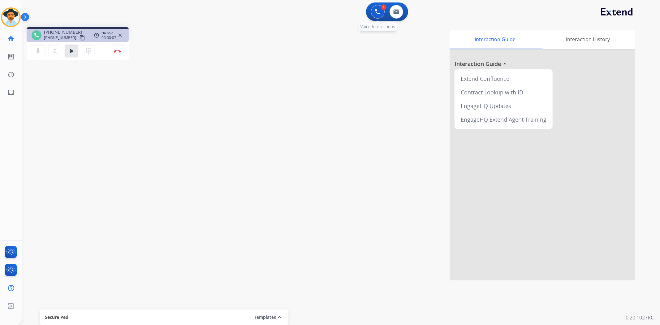
click at [371, 14] on div "1 Voice Interactions" at bounding box center [378, 12] width 19 height 14
click at [374, 11] on button at bounding box center [378, 12] width 14 height 14
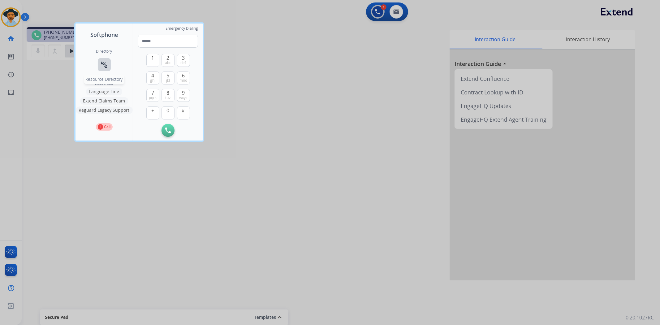
click at [105, 59] on button "connect_without_contact Resource Directory" at bounding box center [104, 64] width 13 height 13
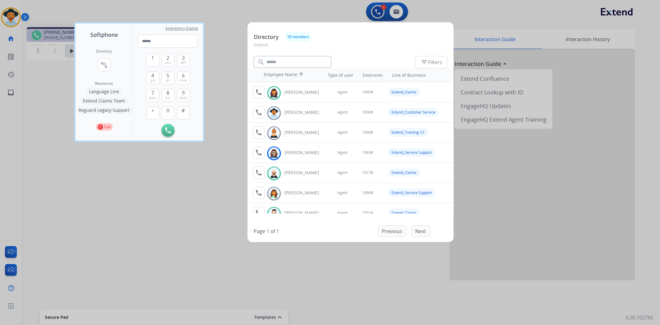
scroll to position [69, 0]
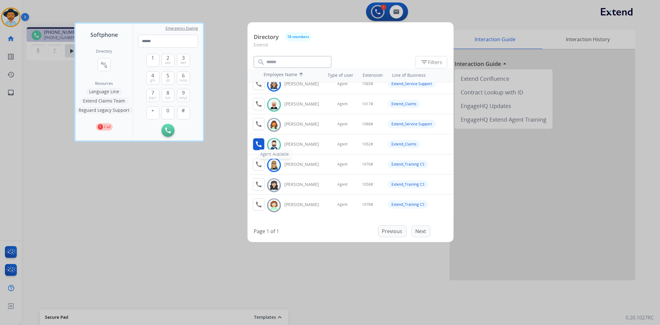
click at [258, 142] on mat-icon "call" at bounding box center [258, 144] width 7 height 7
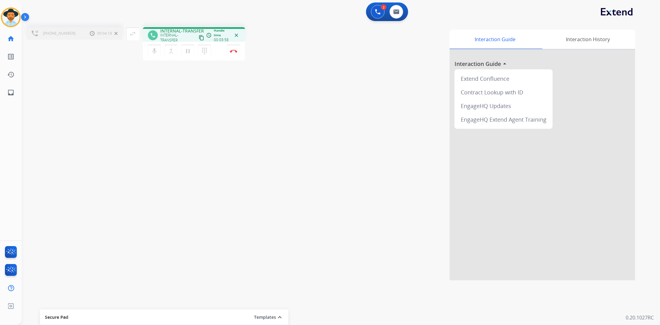
click at [248, 48] on div "Interaction Guide Interaction History Interaction Guide arrow_drop_up Extend Co…" at bounding box center [442, 155] width 388 height 251
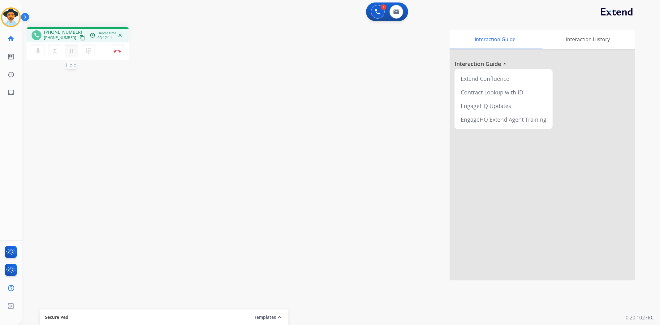
click at [70, 54] on mat-icon "pause" at bounding box center [71, 50] width 7 height 7
click at [69, 54] on mat-icon "play_arrow" at bounding box center [71, 50] width 7 height 7
click at [122, 57] on div "mic Mute merge_type Bridge pause Hold dialpad Dialpad Disconnect" at bounding box center [78, 51] width 102 height 19
drag, startPoint x: 111, startPoint y: 53, endPoint x: 116, endPoint y: 56, distance: 6.2
click at [116, 56] on button "Disconnect" at bounding box center [117, 51] width 13 height 13
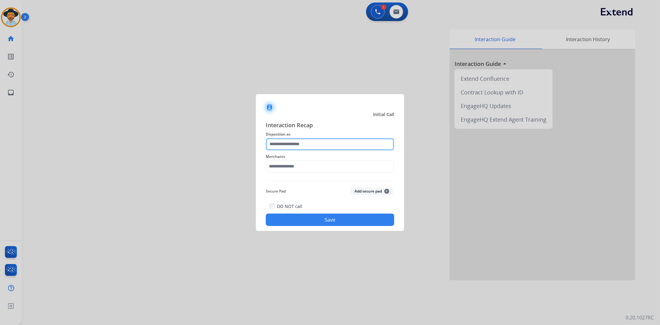
click at [331, 142] on input "text" at bounding box center [330, 144] width 128 height 12
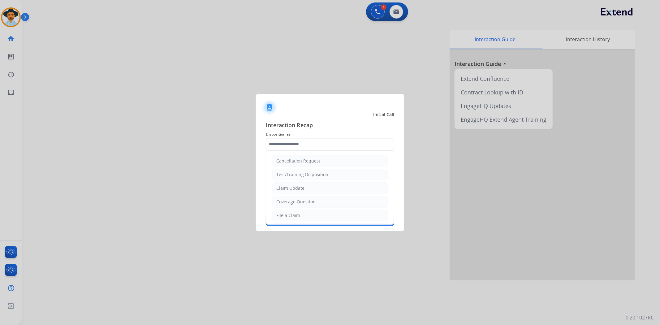
click at [307, 211] on li "File a Claim" at bounding box center [329, 216] width 115 height 12
type input "**********"
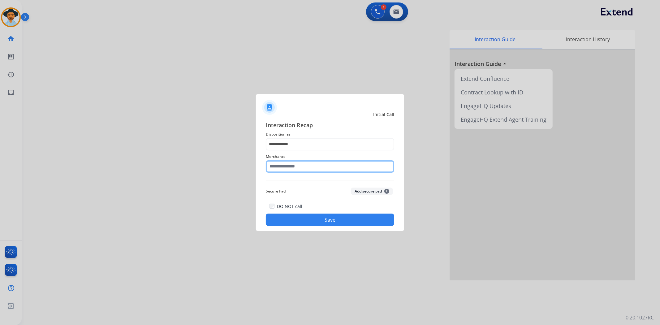
click at [304, 167] on input "text" at bounding box center [330, 166] width 128 height 12
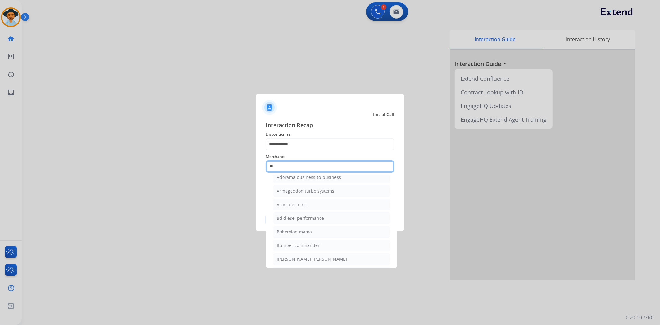
scroll to position [0, 0]
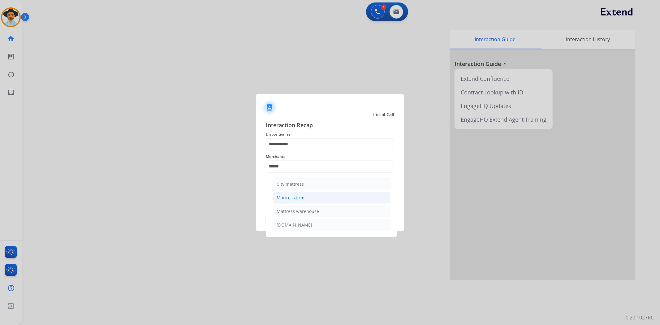
click at [308, 193] on li "Mattress firm" at bounding box center [332, 198] width 118 height 12
type input "**********"
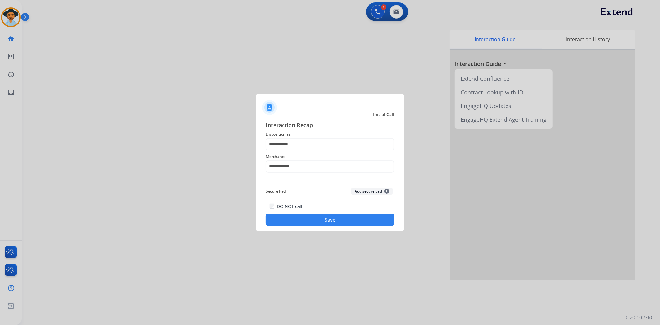
click at [323, 221] on button "Save" at bounding box center [330, 220] width 128 height 12
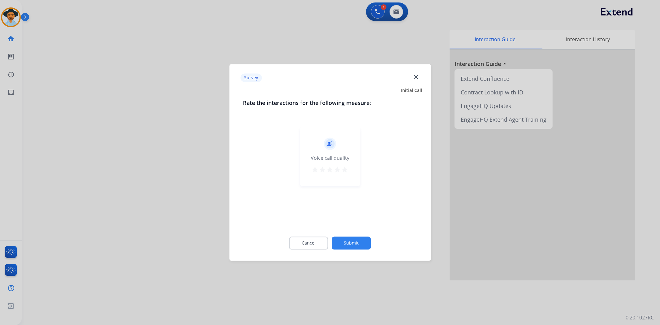
click at [345, 170] on mat-icon "star" at bounding box center [344, 169] width 7 height 7
click at [359, 242] on button "Submit" at bounding box center [351, 243] width 39 height 13
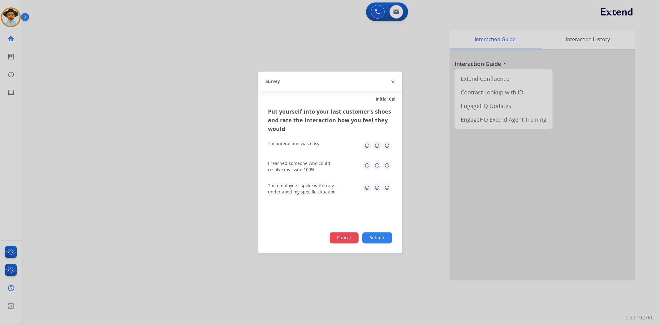
click at [350, 236] on button "Cancel" at bounding box center [344, 238] width 29 height 11
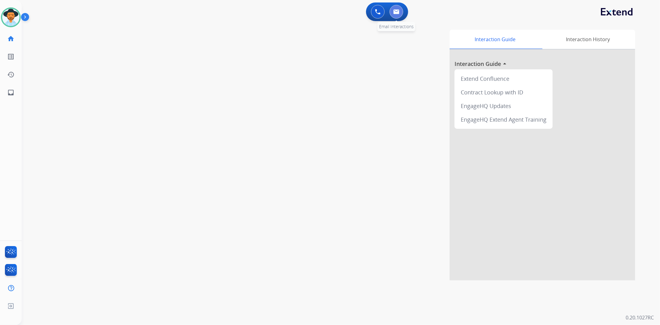
click at [392, 10] on button at bounding box center [397, 12] width 14 height 14
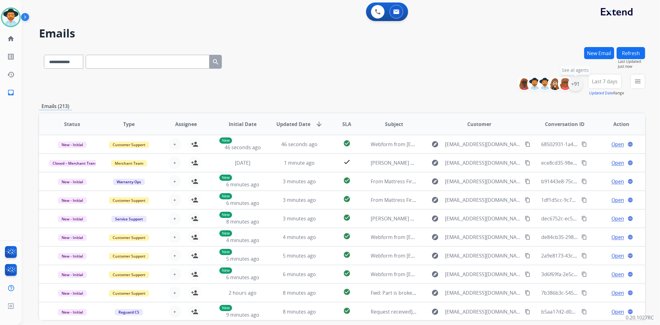
click at [572, 88] on div "+91" at bounding box center [575, 83] width 15 height 15
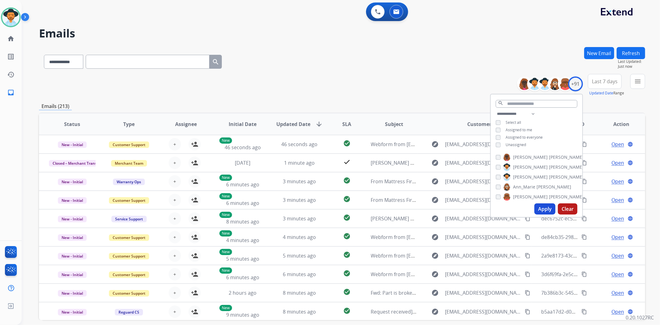
click at [547, 209] on button "Apply" at bounding box center [545, 208] width 21 height 11
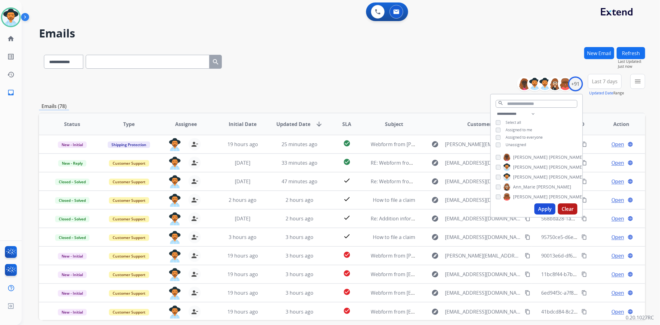
scroll to position [34, 0]
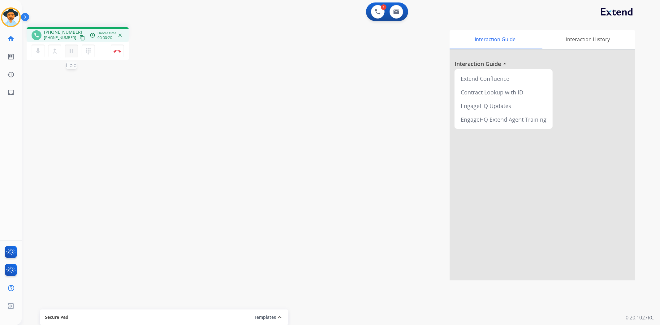
click at [70, 50] on mat-icon "pause" at bounding box center [71, 50] width 7 height 7
click at [85, 48] on mat-icon "dialpad" at bounding box center [88, 50] width 7 height 7
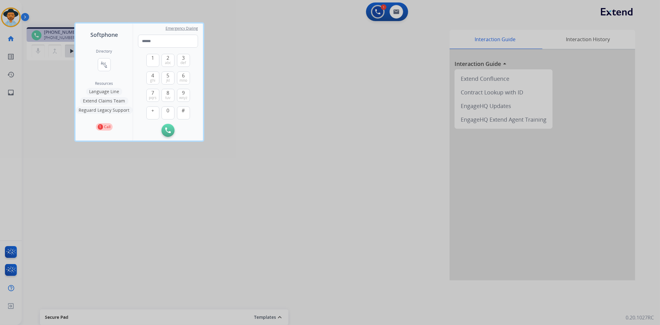
click at [112, 91] on button "Language Line" at bounding box center [104, 91] width 36 height 7
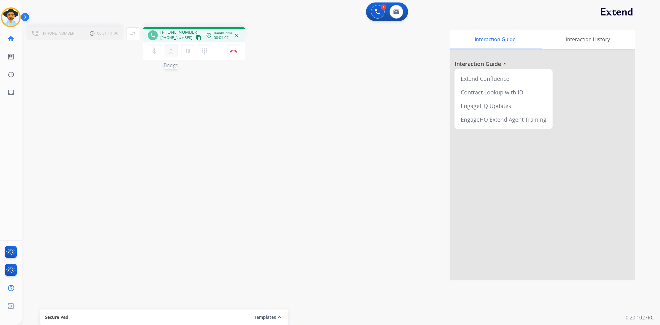
click at [169, 53] on mat-icon "merge_type" at bounding box center [170, 50] width 7 height 7
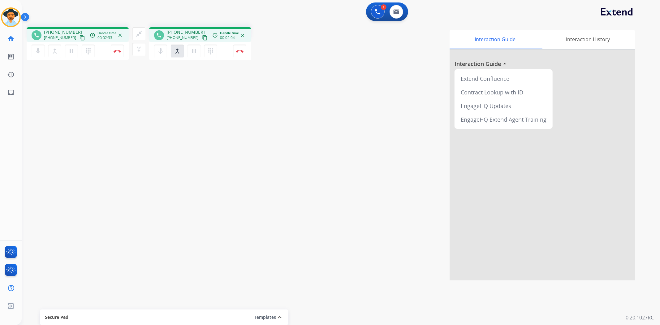
click at [80, 37] on mat-icon "content_copy" at bounding box center [83, 38] width 6 height 6
click at [121, 50] on img at bounding box center [117, 51] width 7 height 3
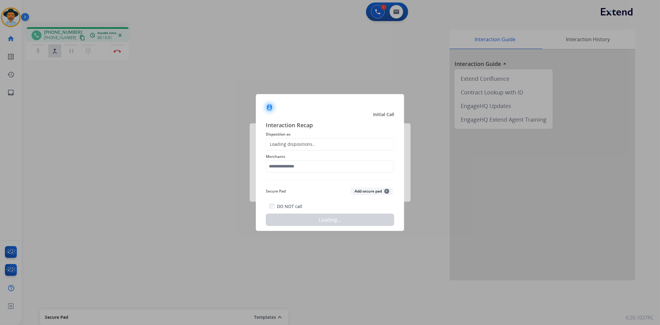
click at [361, 183] on div "Interaction Recap Disposition as Loading dispositions... Merchants Secure Pad A…" at bounding box center [330, 174] width 128 height 106
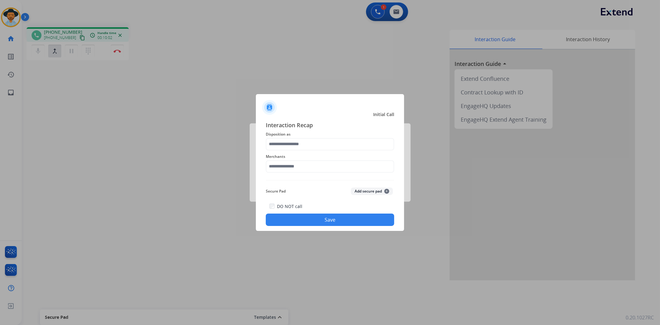
click at [333, 225] on button "Save" at bounding box center [330, 220] width 128 height 12
click at [349, 220] on button "Save" at bounding box center [330, 220] width 128 height 12
click at [296, 144] on input "text" at bounding box center [330, 144] width 128 height 12
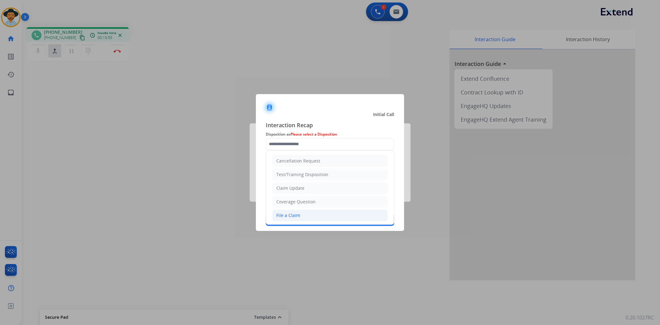
click at [289, 216] on div "File a Claim" at bounding box center [288, 215] width 24 height 6
type input "**********"
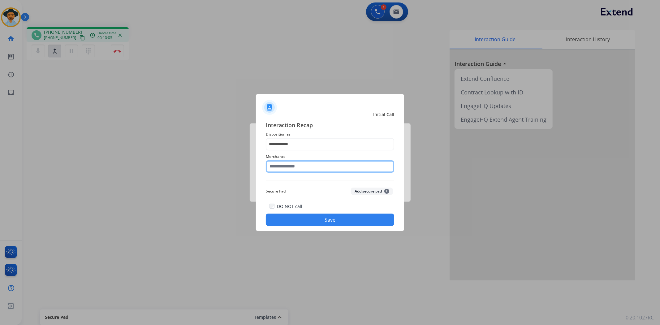
click at [290, 166] on input "text" at bounding box center [330, 166] width 128 height 12
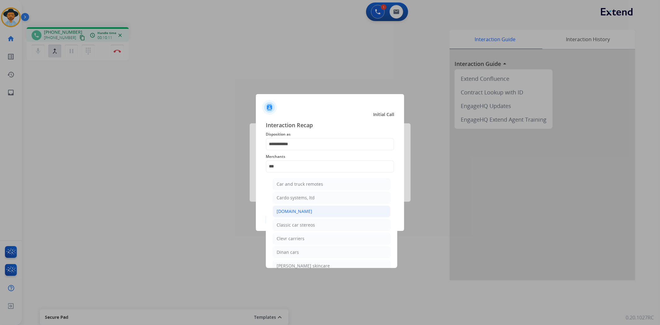
click at [302, 213] on div "[DOMAIN_NAME]" at bounding box center [295, 211] width 36 height 6
type input "**********"
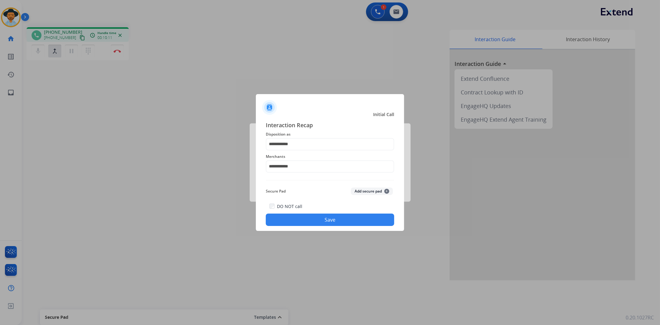
click at [304, 216] on button "Save" at bounding box center [330, 220] width 128 height 12
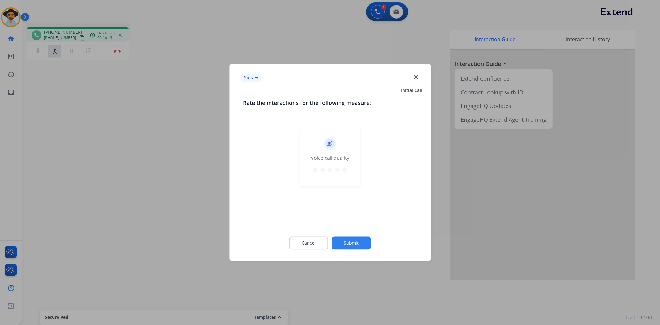
click at [345, 166] on mat-icon "star" at bounding box center [344, 169] width 7 height 7
click at [348, 247] on button "Submit" at bounding box center [351, 243] width 39 height 13
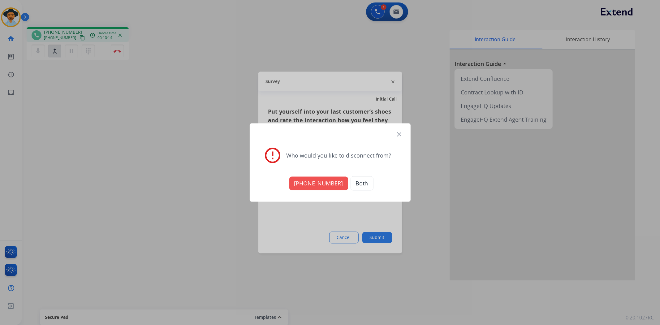
click at [361, 185] on button "Both" at bounding box center [362, 183] width 23 height 14
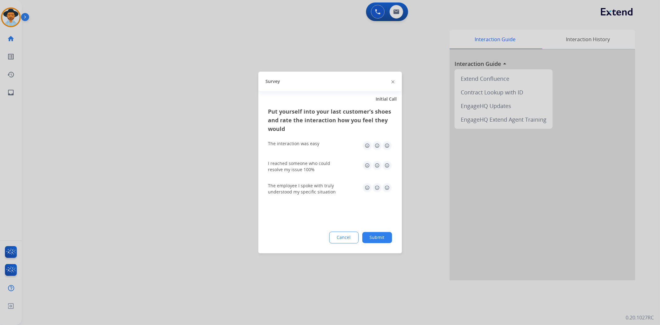
click at [372, 237] on button "Submit" at bounding box center [378, 237] width 30 height 11
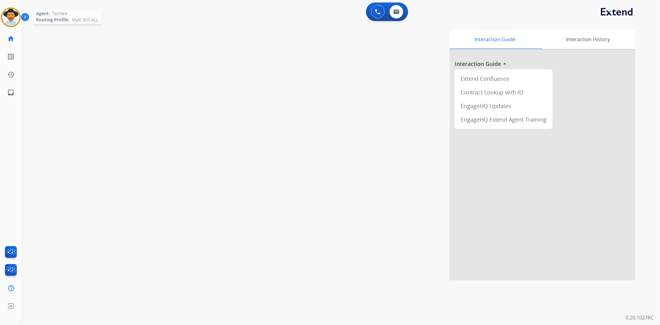
click at [15, 13] on img at bounding box center [10, 17] width 17 height 17
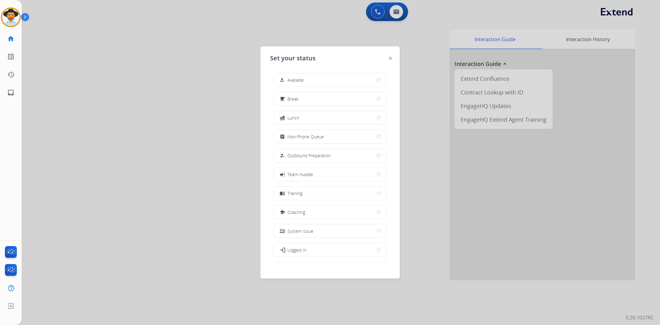
scroll to position [20, 0]
click at [316, 246] on button "work_off Offline" at bounding box center [330, 248] width 113 height 13
